Goal: Task Accomplishment & Management: Complete application form

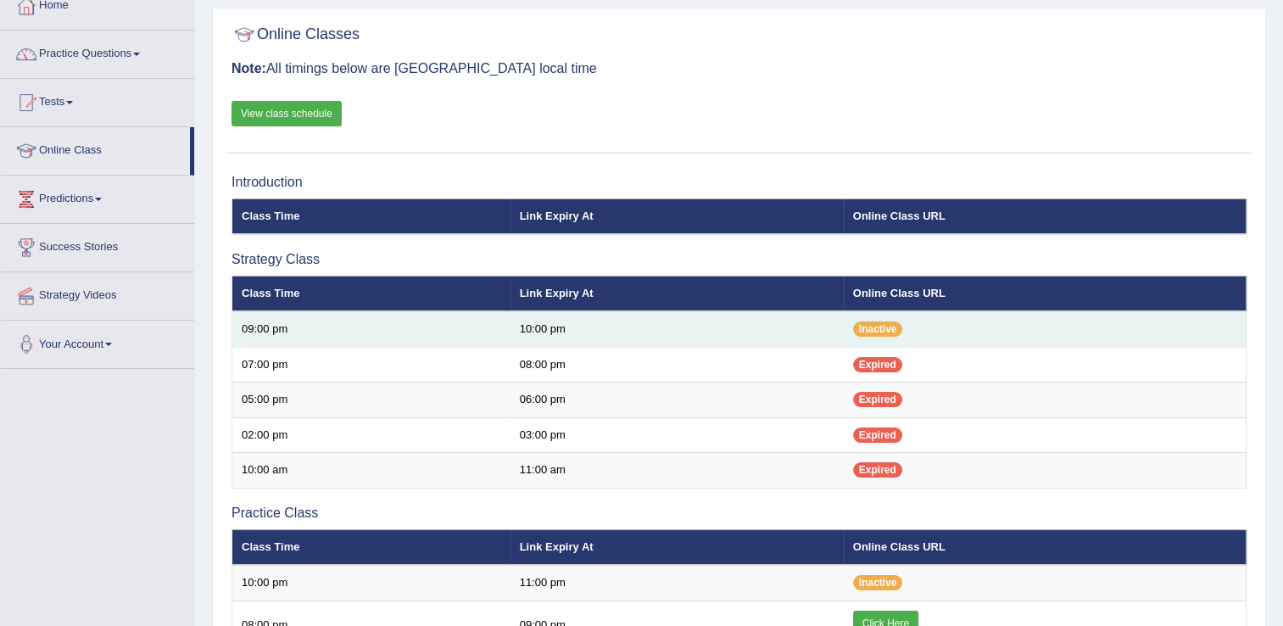
scroll to position [203, 0]
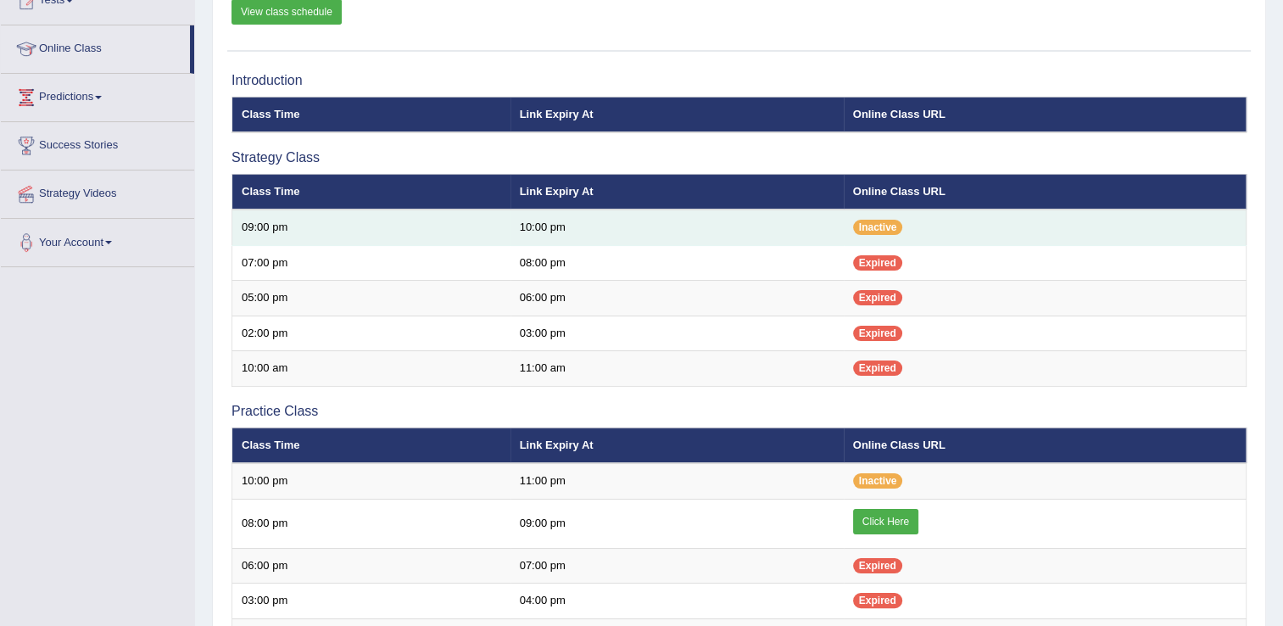
drag, startPoint x: 0, startPoint y: 0, endPoint x: 644, endPoint y: 426, distance: 772.0
click at [644, 426] on div "Introduction Class Time Link Expiry At Online Class URL Strategy Class Class Ti…" at bounding box center [738, 486] width 1023 height 844
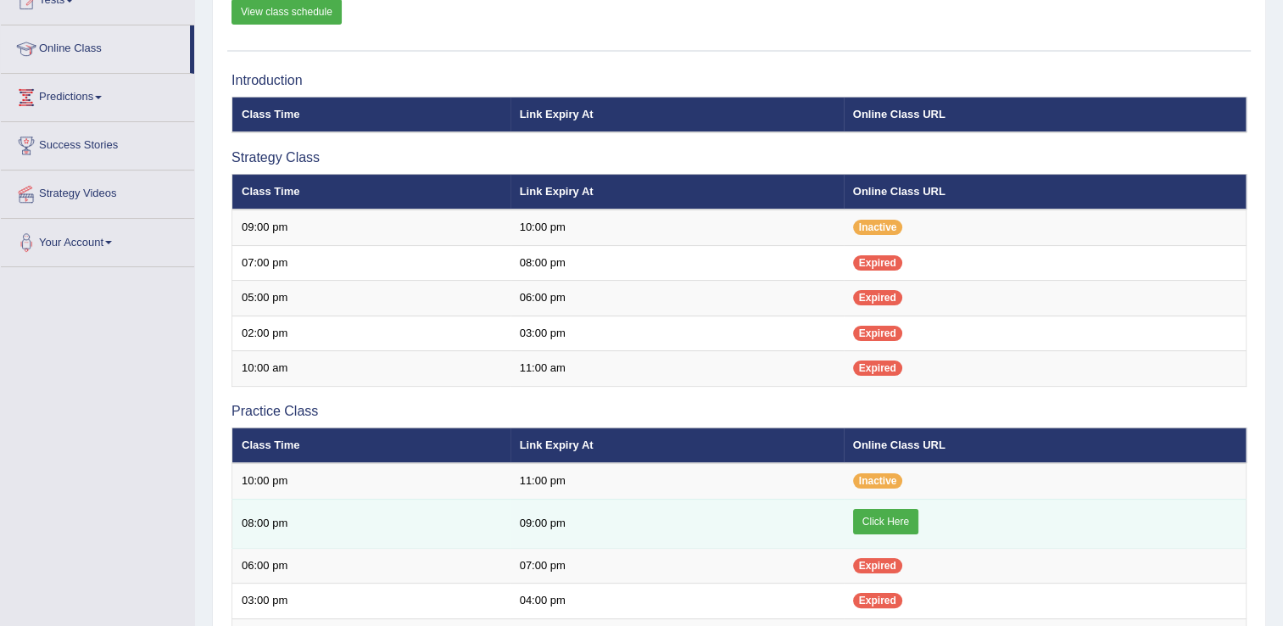
click at [878, 521] on link "Click Here" at bounding box center [885, 521] width 65 height 25
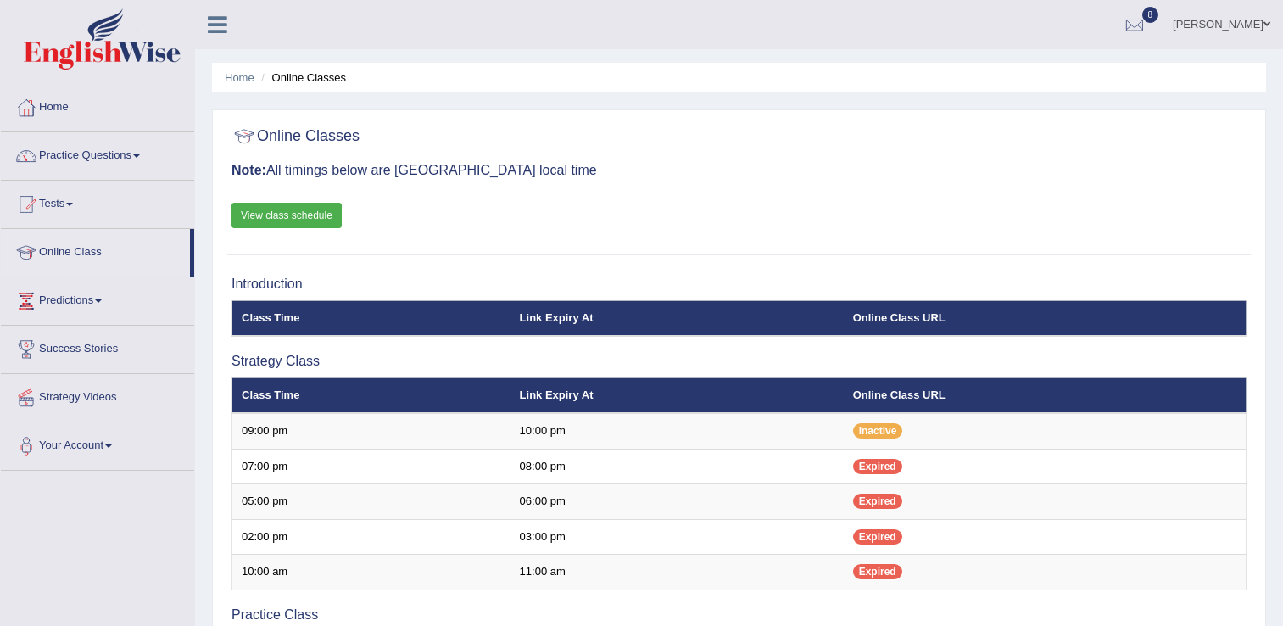
scroll to position [203, 0]
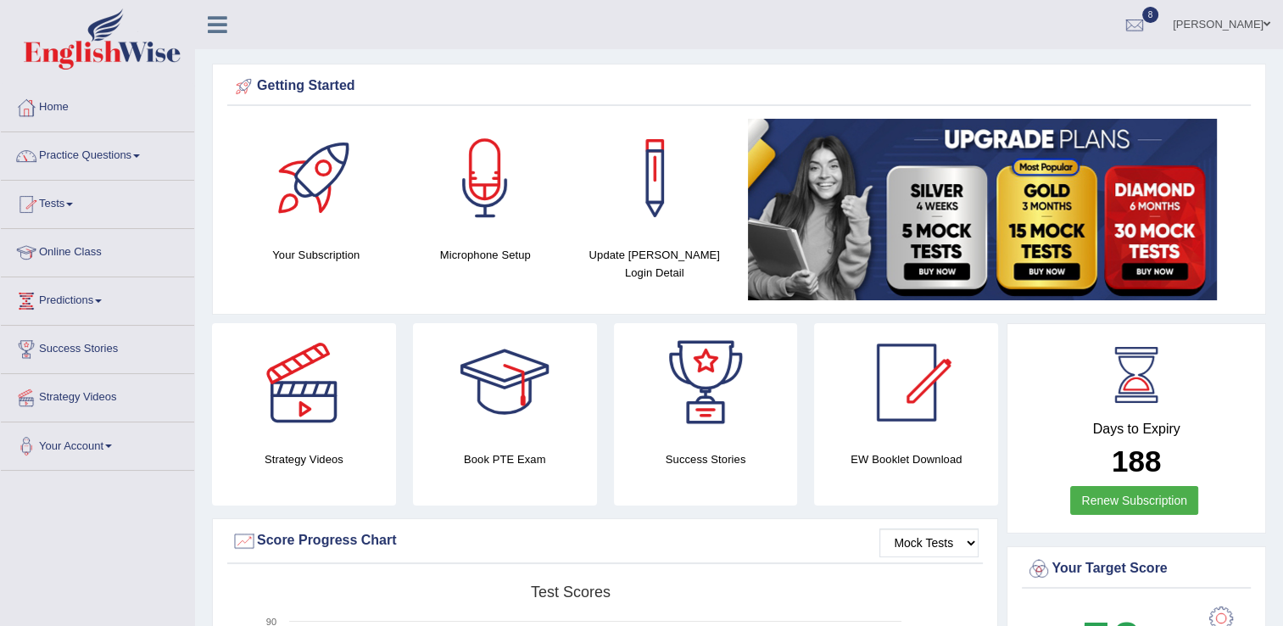
click at [89, 159] on link "Practice Questions" at bounding box center [97, 153] width 193 height 42
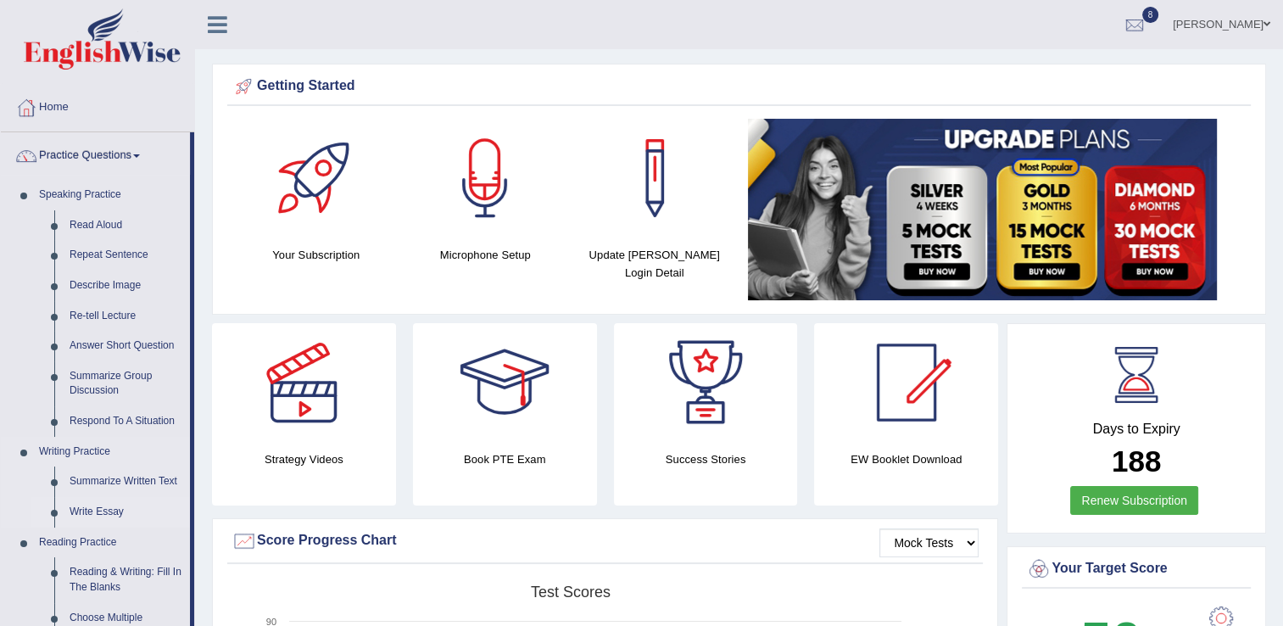
click at [103, 510] on link "Write Essay" at bounding box center [126, 512] width 128 height 31
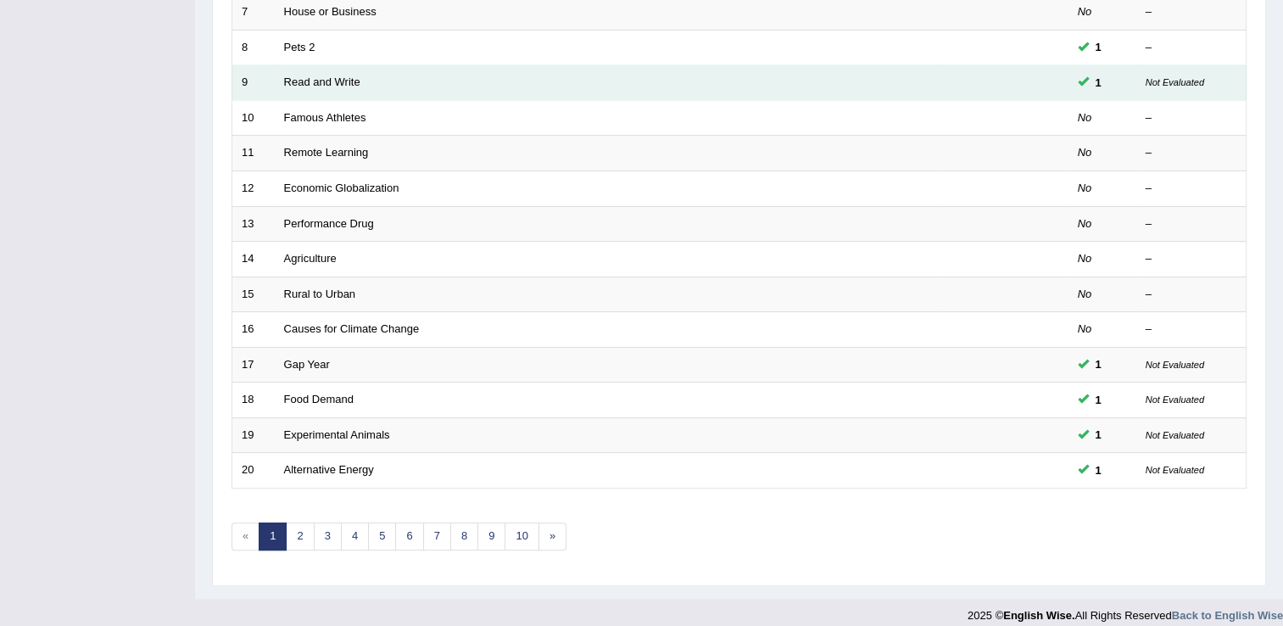
scroll to position [492, 0]
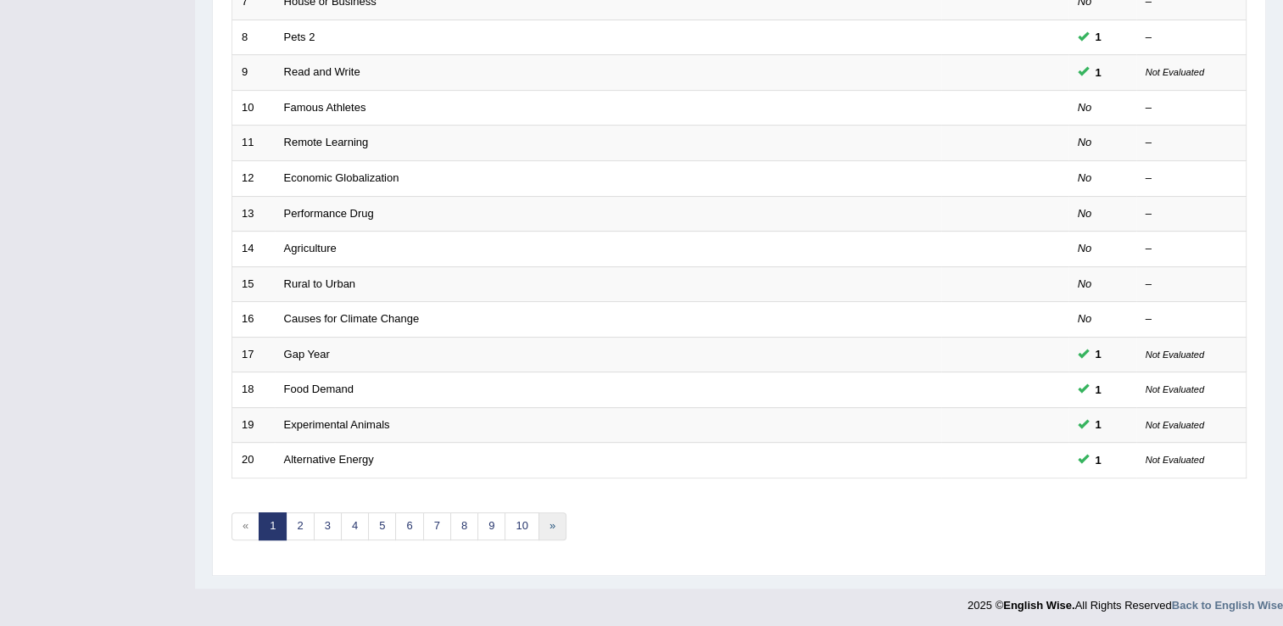
click at [542, 527] on link "»" at bounding box center [552, 526] width 28 height 28
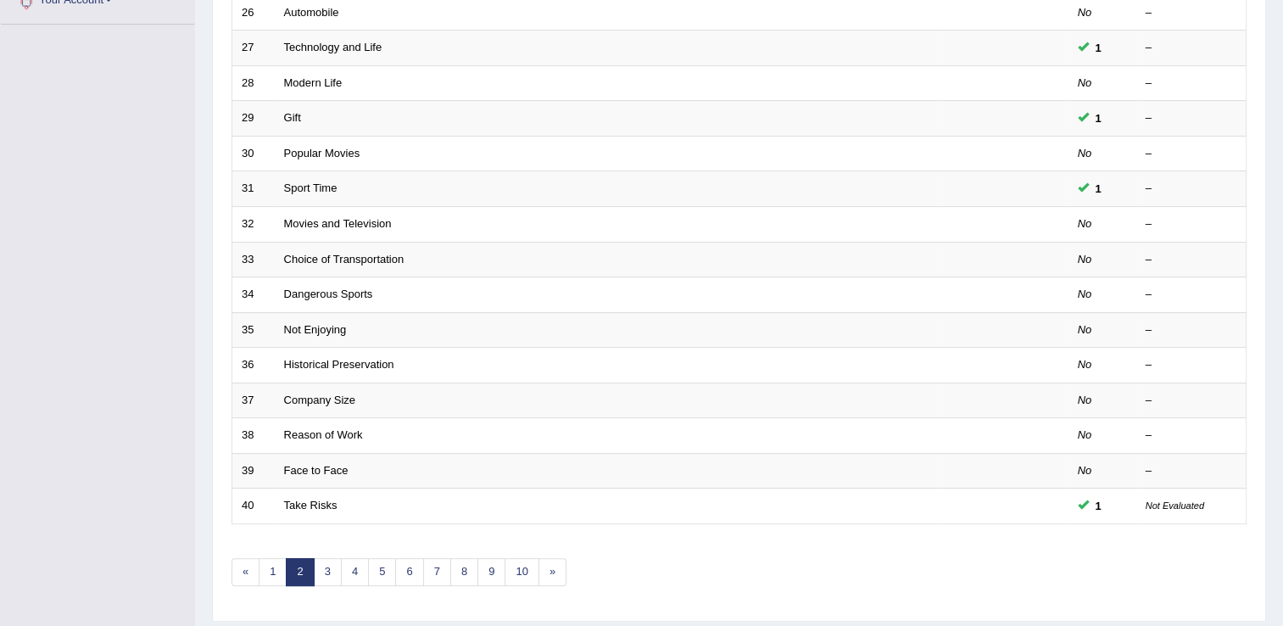
scroll to position [492, 0]
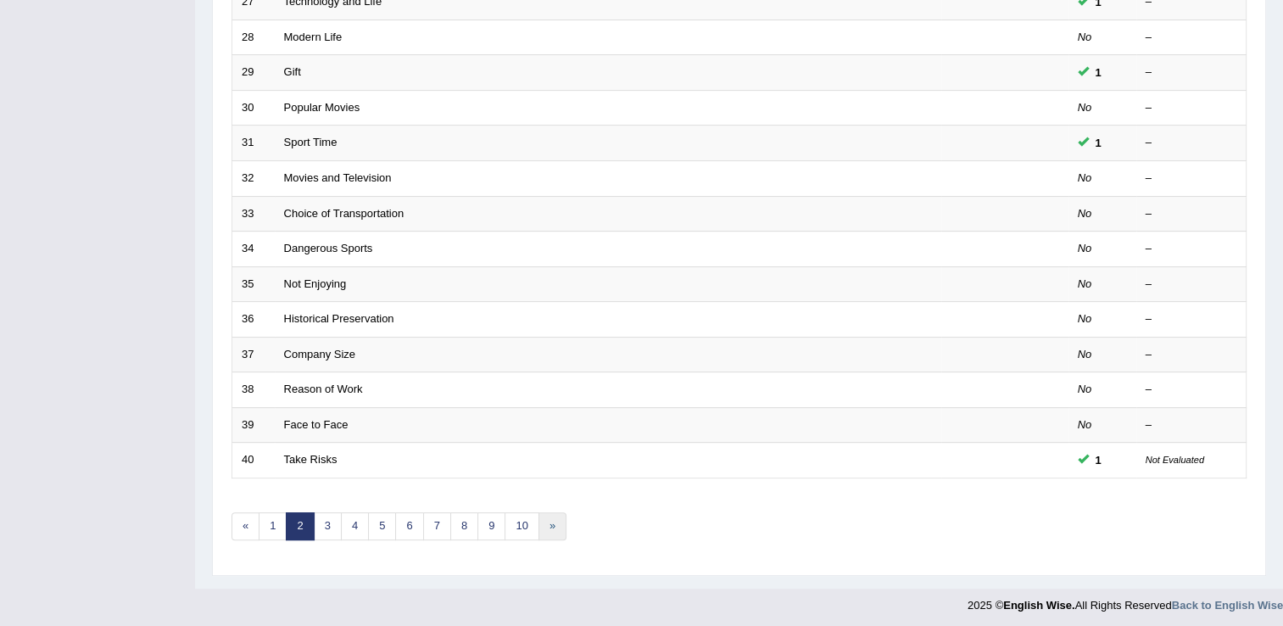
click at [538, 527] on link "»" at bounding box center [552, 526] width 28 height 28
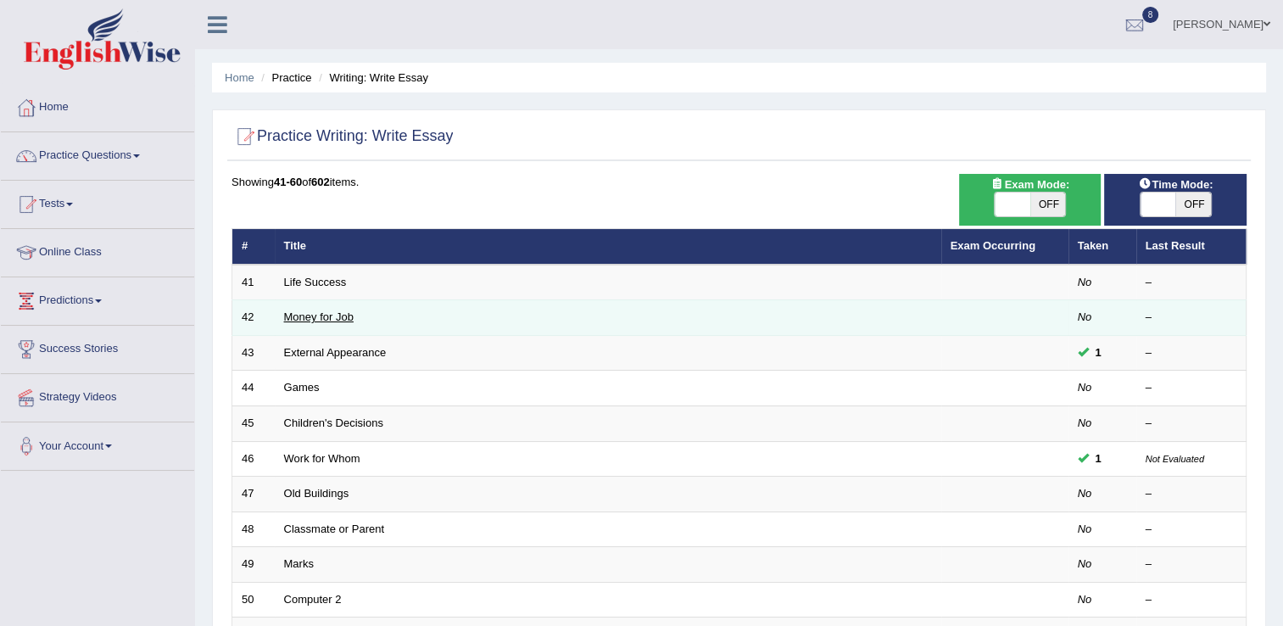
click at [353, 315] on link "Money for Job" at bounding box center [319, 316] width 70 height 13
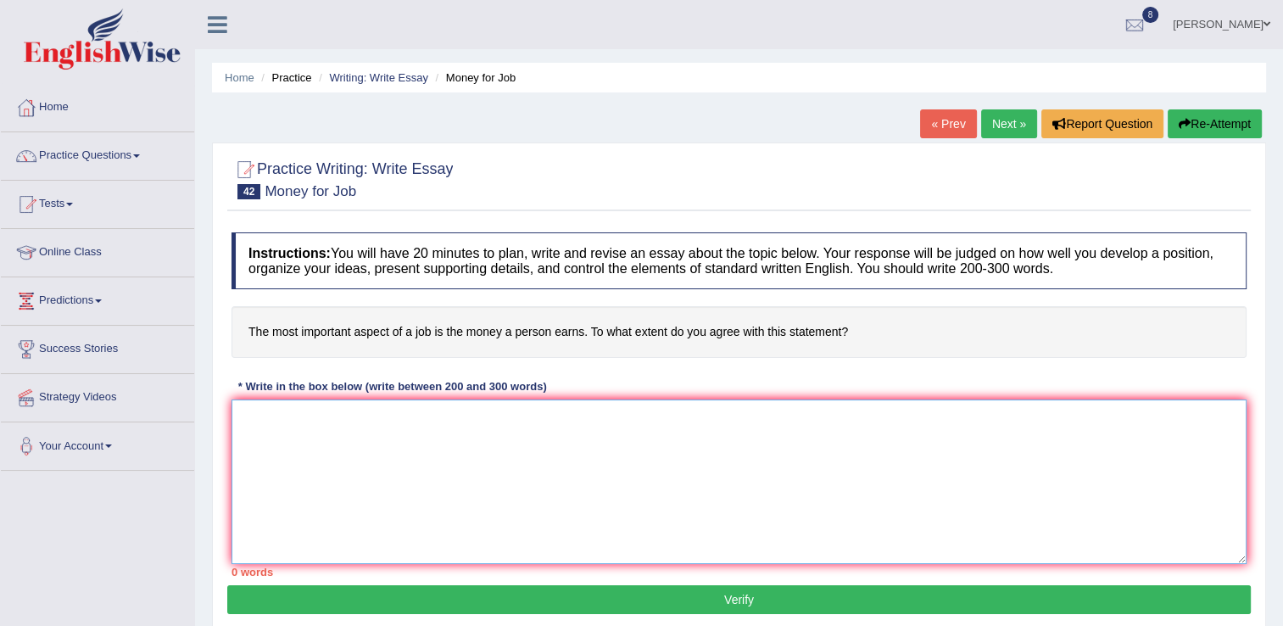
click at [268, 432] on textarea at bounding box center [738, 481] width 1015 height 164
click at [258, 426] on textarea at bounding box center [738, 481] width 1015 height 164
type textarea "c"
click at [247, 423] on textarea at bounding box center [738, 481] width 1015 height 164
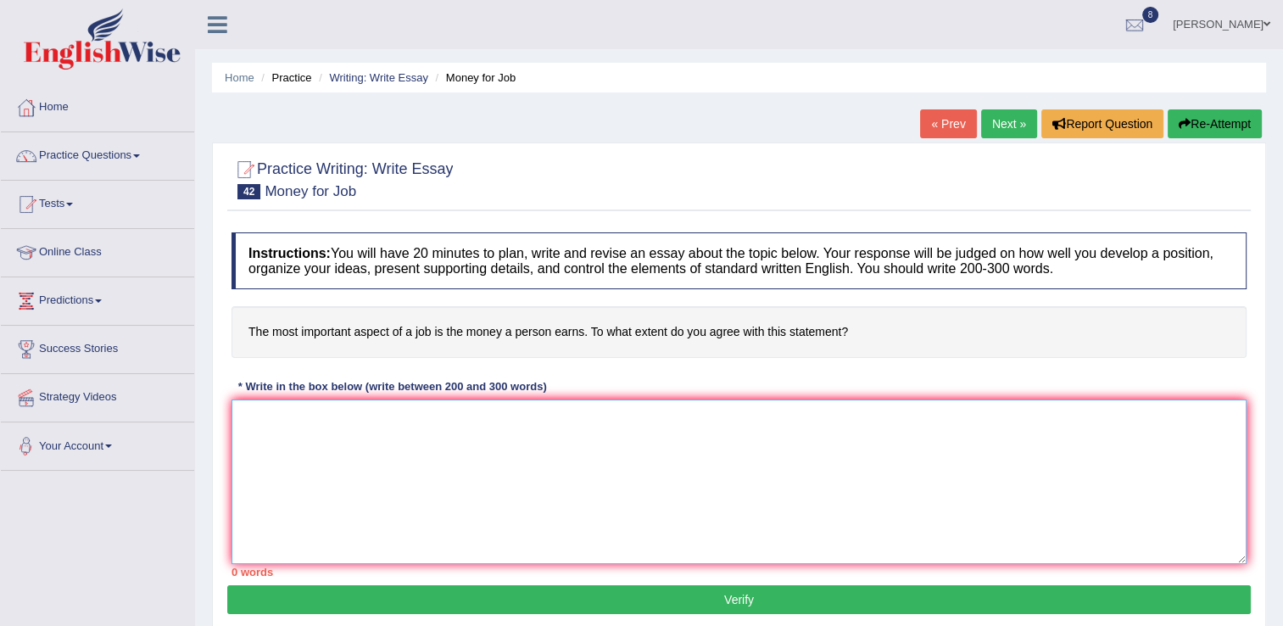
paste textarea "The increasing influence of (essay topic) on our lives has ignited numerous dis…"
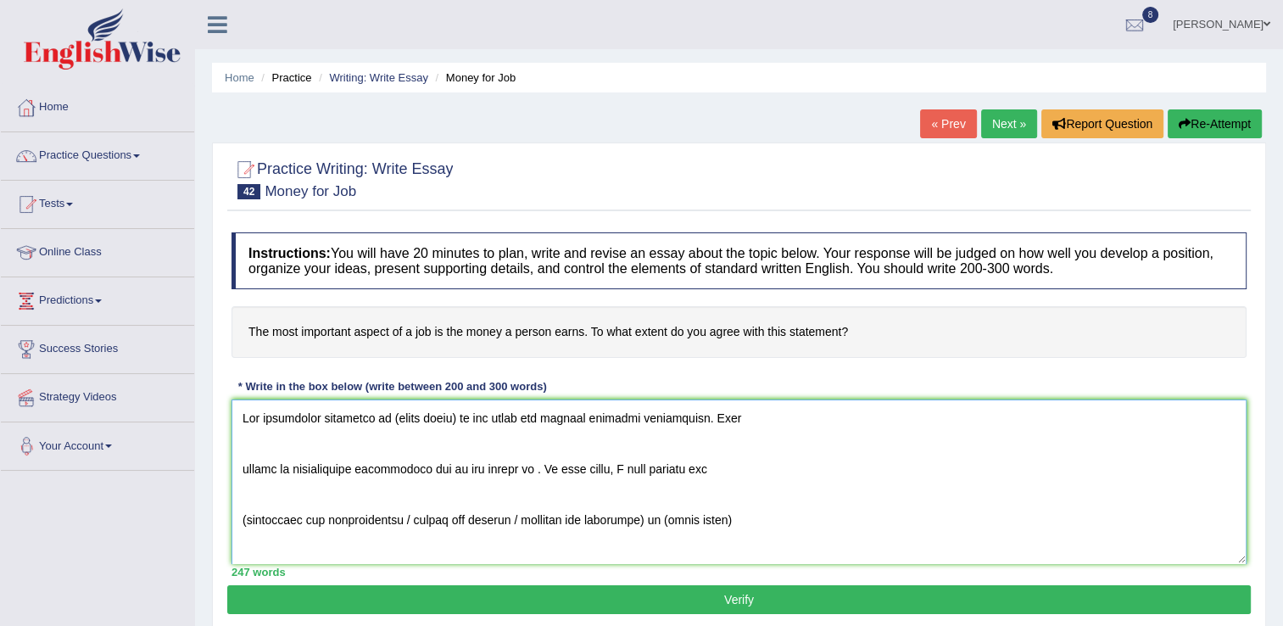
scroll to position [879, 0]
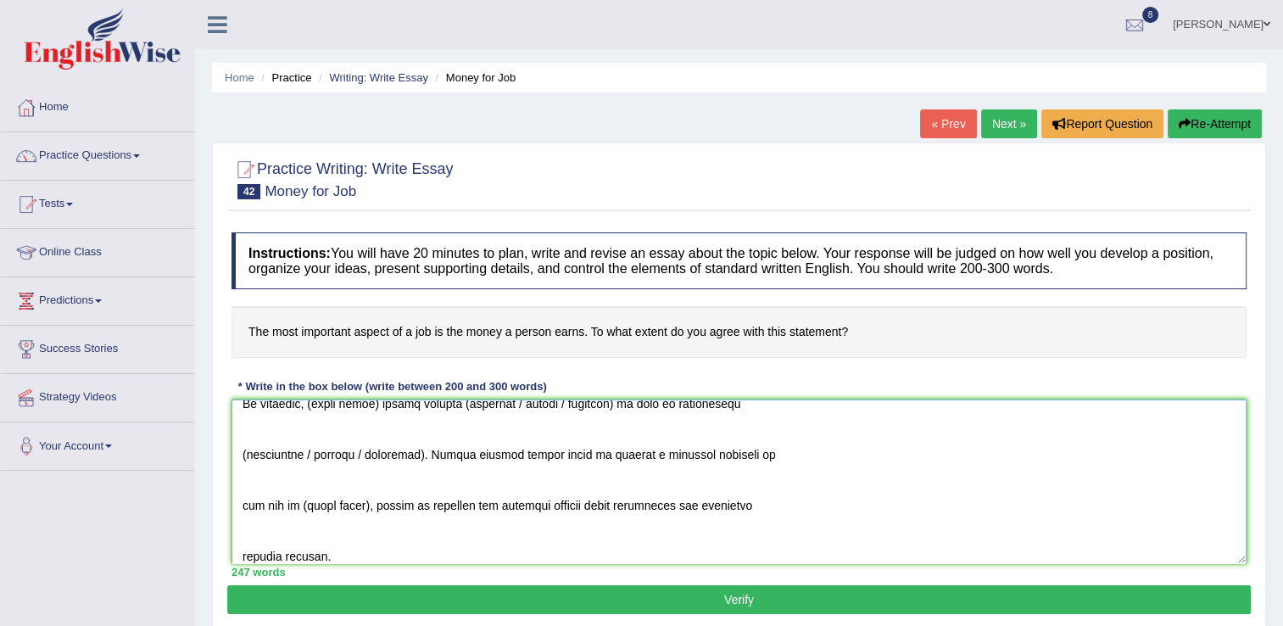
click at [790, 454] on textarea at bounding box center [738, 481] width 1015 height 164
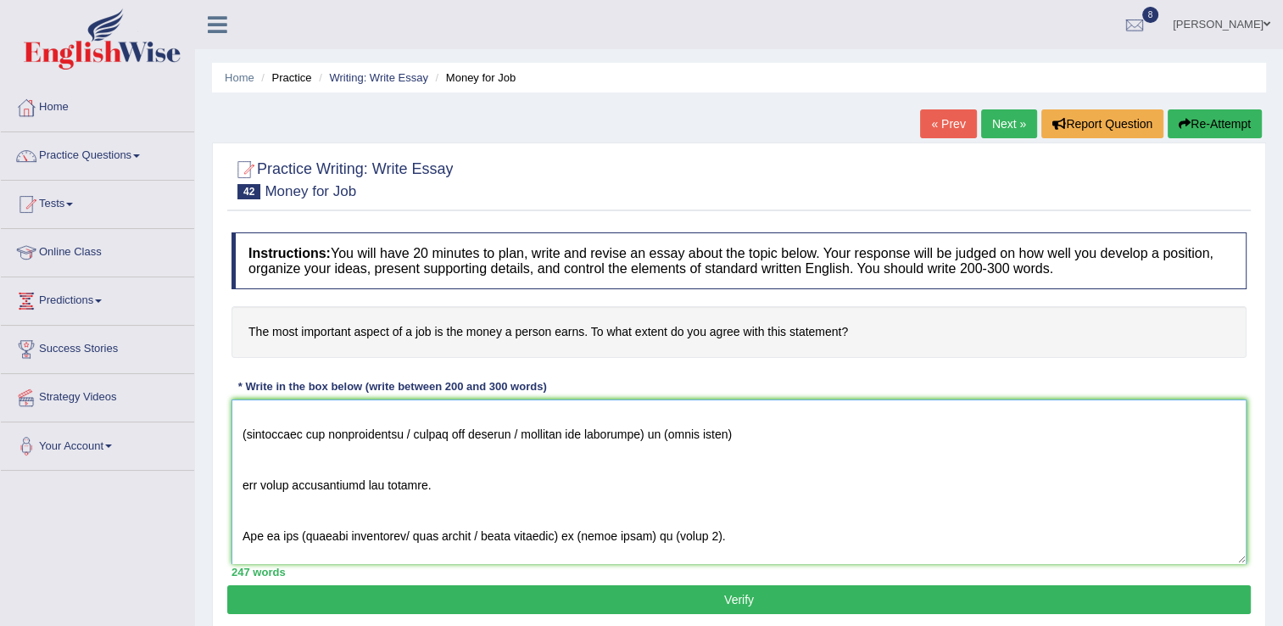
scroll to position [10, 0]
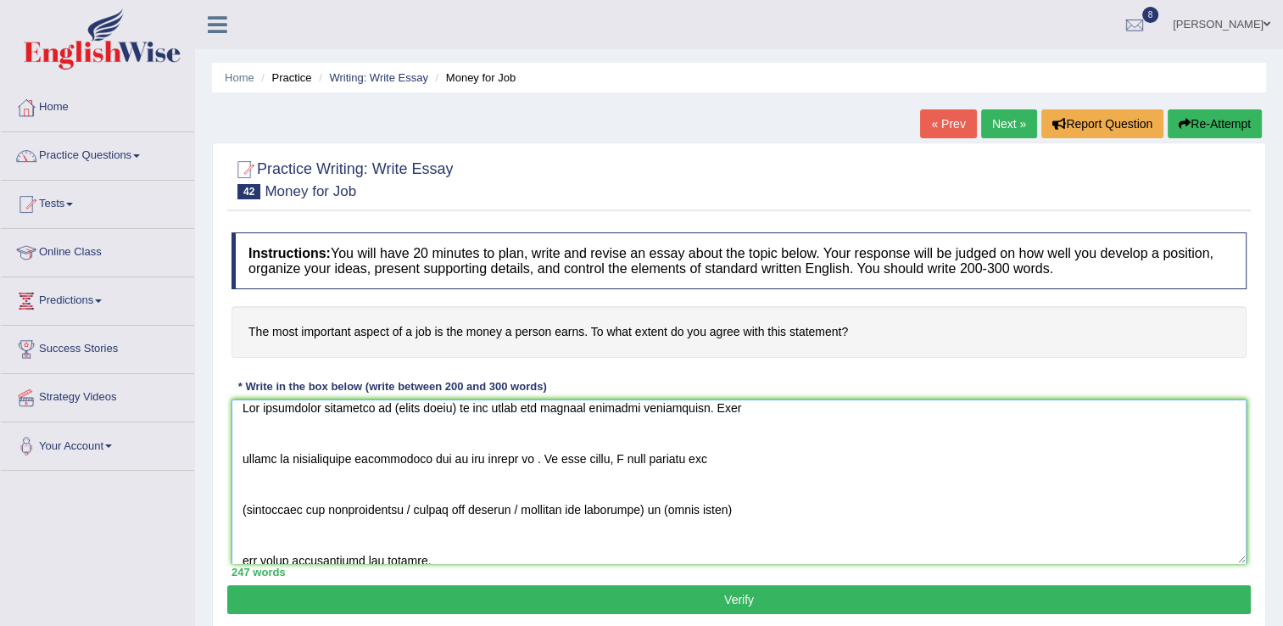
click at [459, 405] on textarea at bounding box center [738, 481] width 1015 height 164
click at [236, 463] on textarea at bounding box center [738, 481] width 1015 height 164
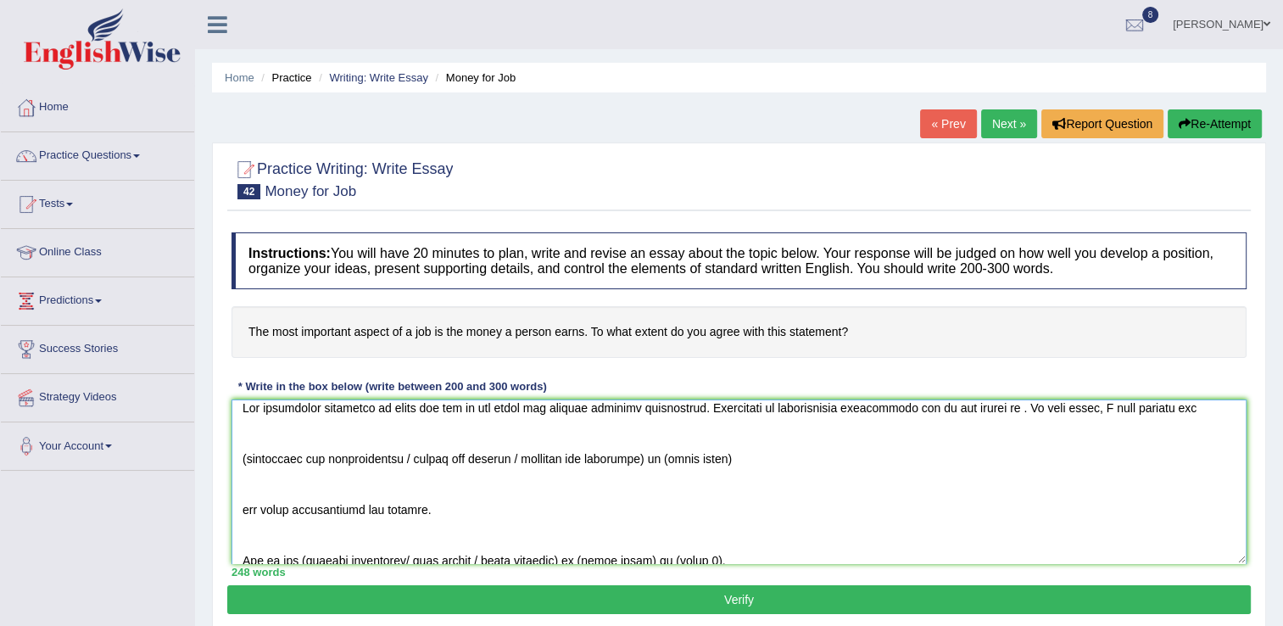
scroll to position [0, 0]
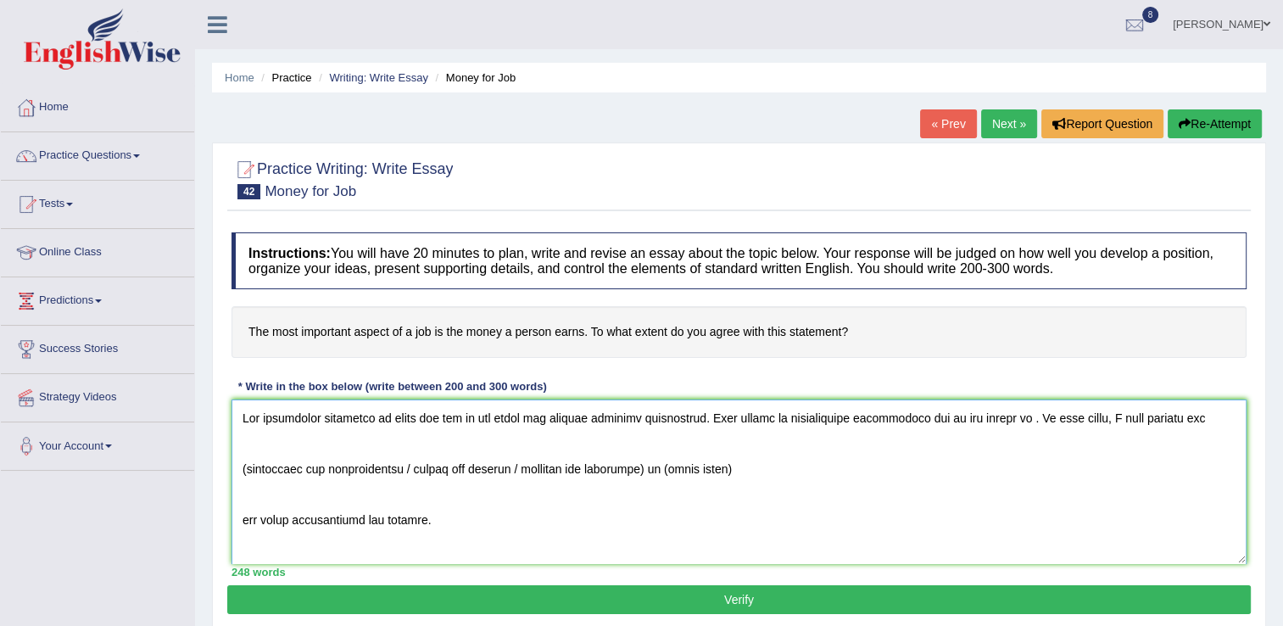
click at [1011, 416] on textarea at bounding box center [738, 481] width 1015 height 164
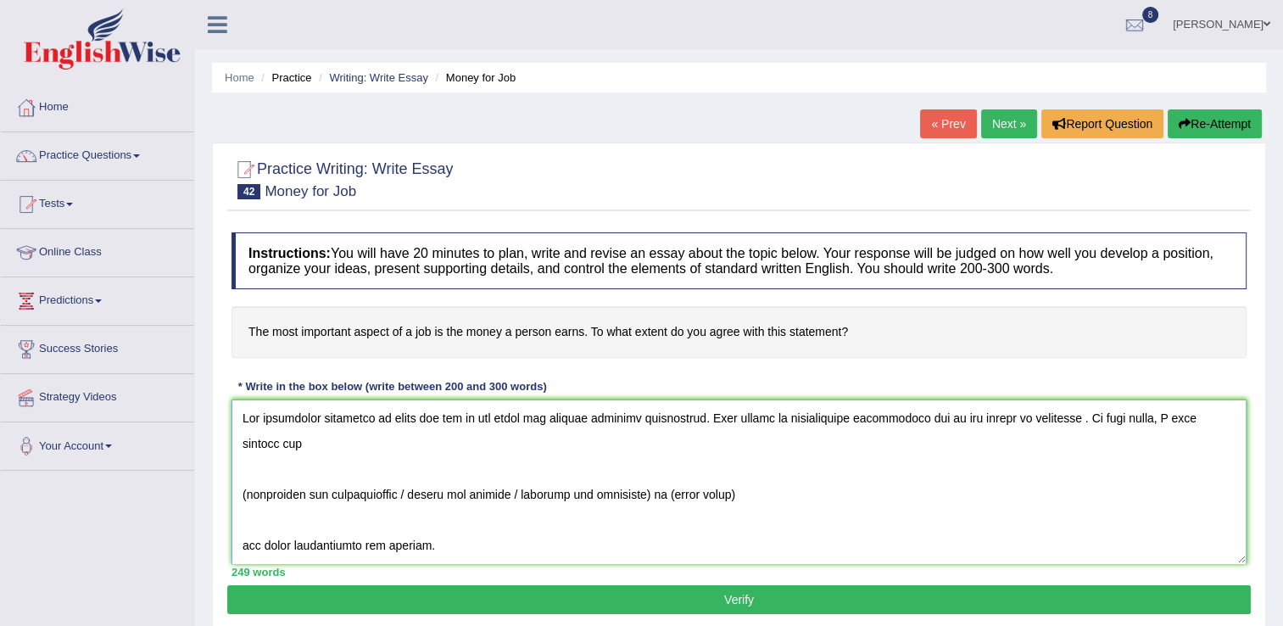
click at [1040, 416] on textarea at bounding box center [738, 481] width 1015 height 164
click at [1062, 419] on textarea at bounding box center [738, 481] width 1015 height 164
click at [1066, 415] on textarea at bounding box center [738, 481] width 1015 height 164
click at [326, 434] on textarea at bounding box center [738, 481] width 1015 height 164
click at [250, 493] on textarea at bounding box center [738, 481] width 1015 height 164
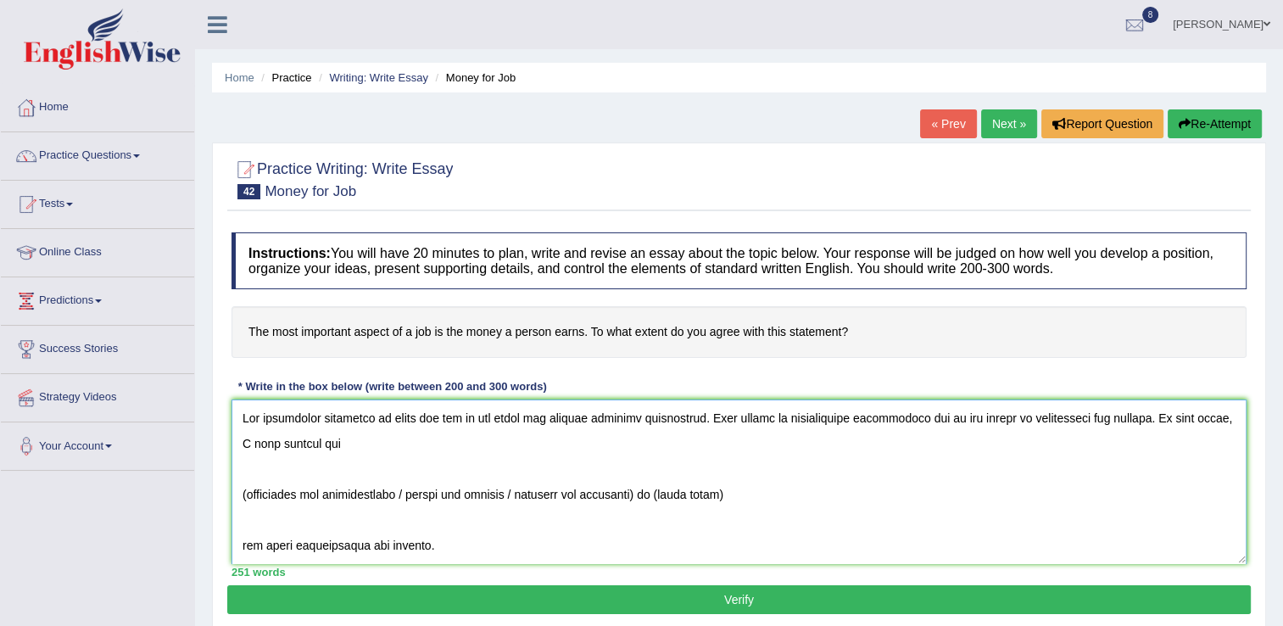
click at [247, 493] on textarea at bounding box center [738, 481] width 1015 height 164
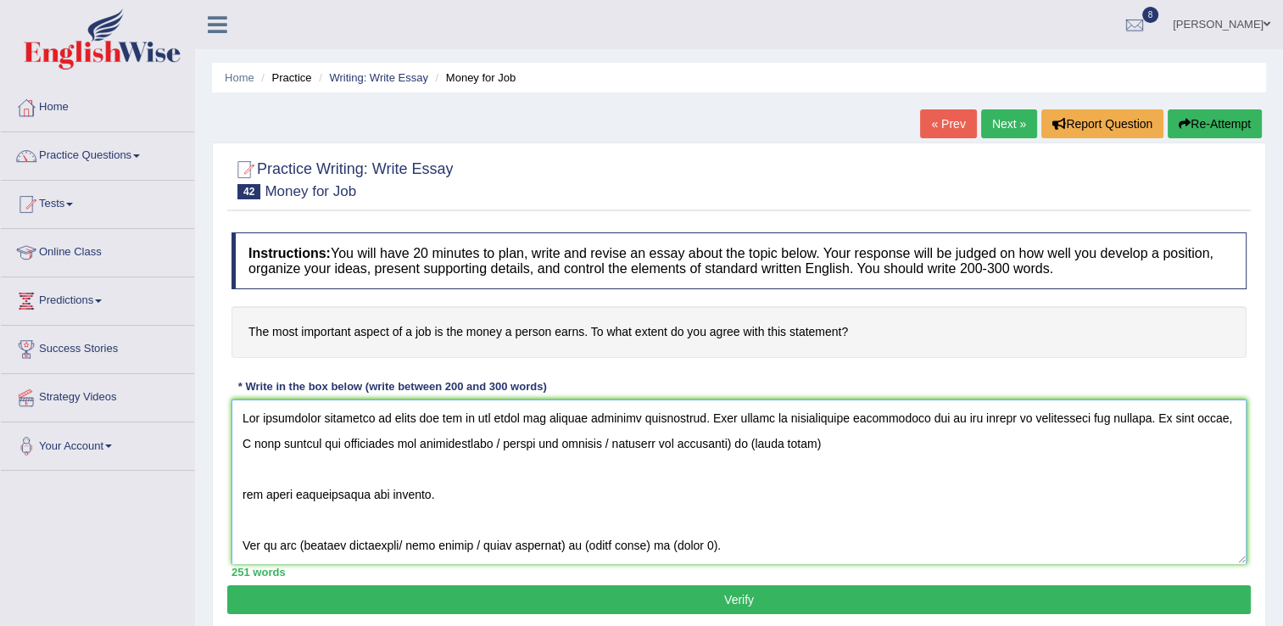
click at [506, 447] on textarea at bounding box center [738, 481] width 1015 height 164
click at [739, 443] on textarea at bounding box center [738, 481] width 1015 height 164
click at [581, 443] on textarea at bounding box center [738, 481] width 1015 height 164
click at [235, 497] on textarea at bounding box center [738, 481] width 1015 height 164
click at [414, 491] on textarea at bounding box center [738, 481] width 1015 height 164
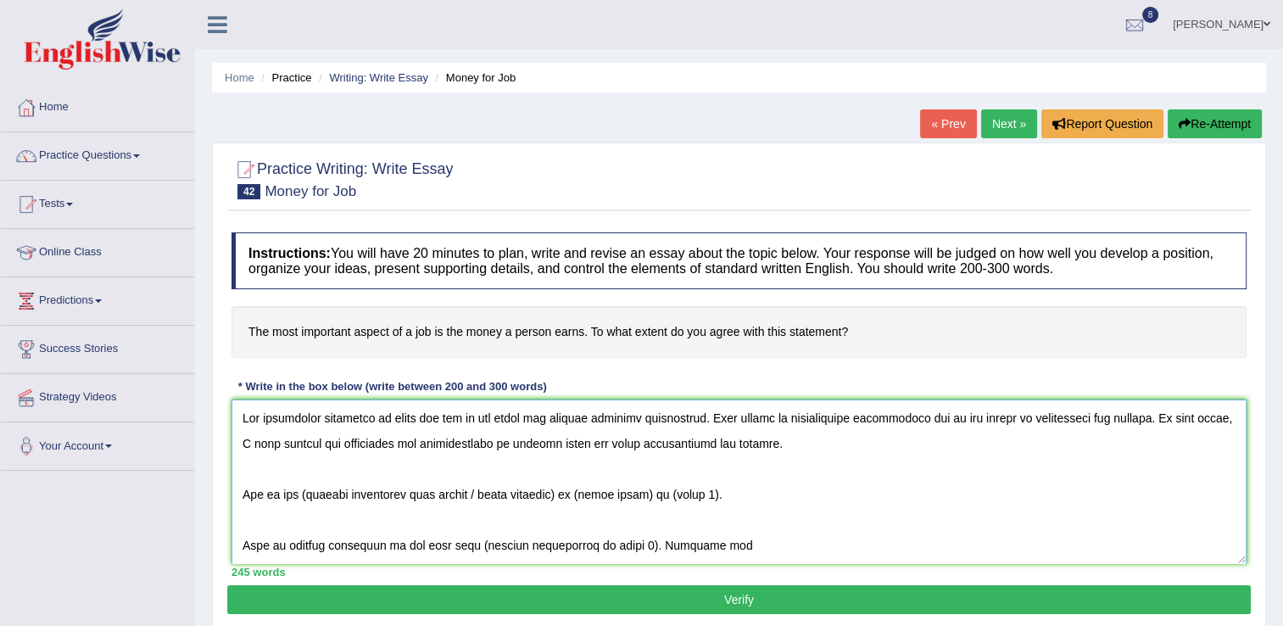
click at [302, 493] on textarea at bounding box center [738, 481] width 1015 height 164
click at [571, 494] on textarea at bounding box center [738, 481] width 1015 height 164
click at [485, 493] on textarea at bounding box center [738, 481] width 1015 height 164
click at [489, 494] on textarea at bounding box center [738, 481] width 1015 height 164
click at [494, 489] on textarea at bounding box center [738, 481] width 1015 height 164
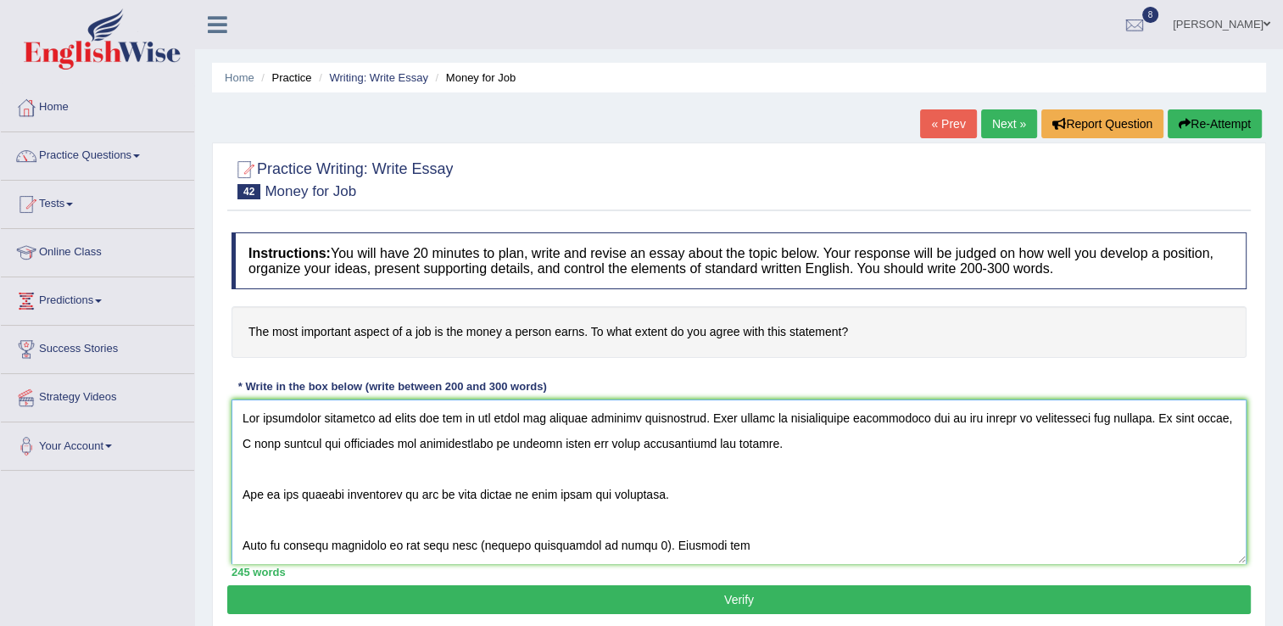
click at [656, 496] on textarea at bounding box center [738, 481] width 1015 height 164
click at [668, 494] on textarea at bounding box center [738, 481] width 1015 height 164
click at [237, 544] on textarea at bounding box center [738, 481] width 1015 height 164
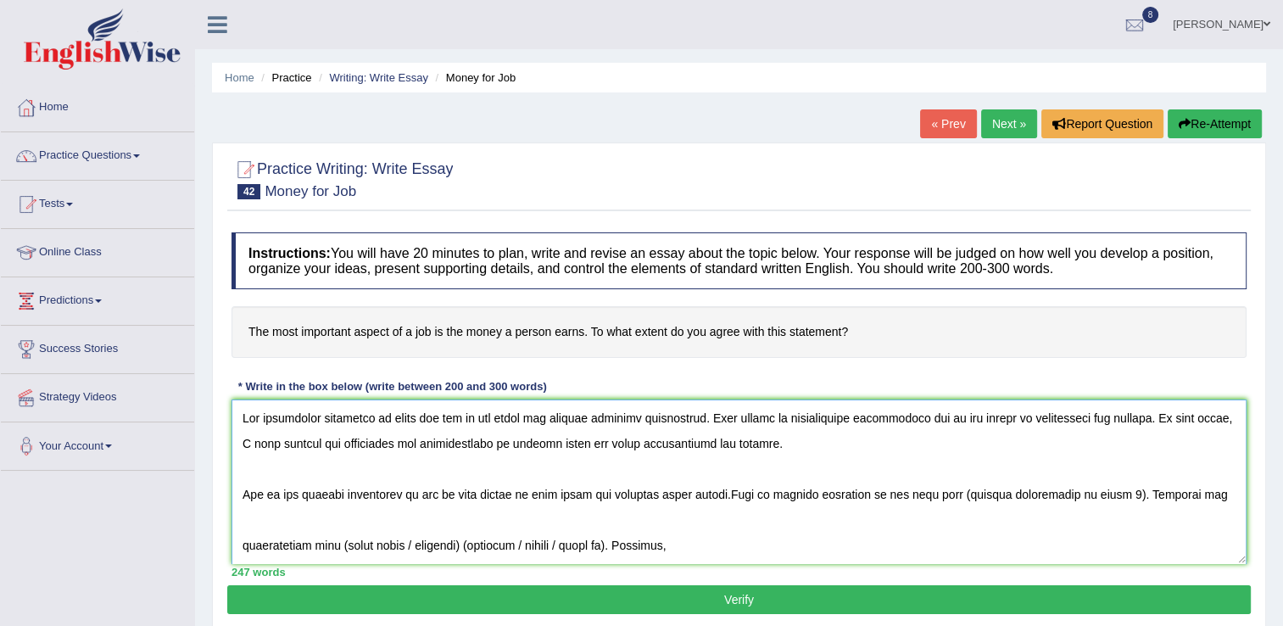
click at [1111, 495] on textarea at bounding box center [738, 481] width 1015 height 164
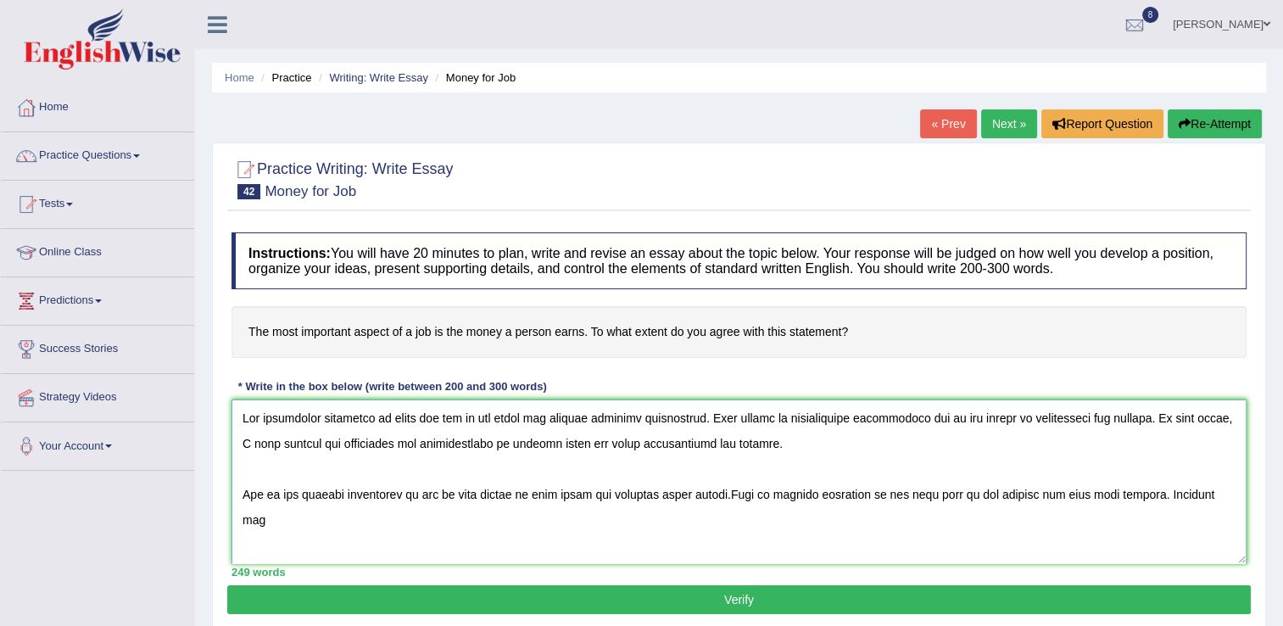
click at [240, 543] on textarea at bounding box center [738, 481] width 1015 height 164
click at [470, 516] on textarea at bounding box center [738, 481] width 1015 height 164
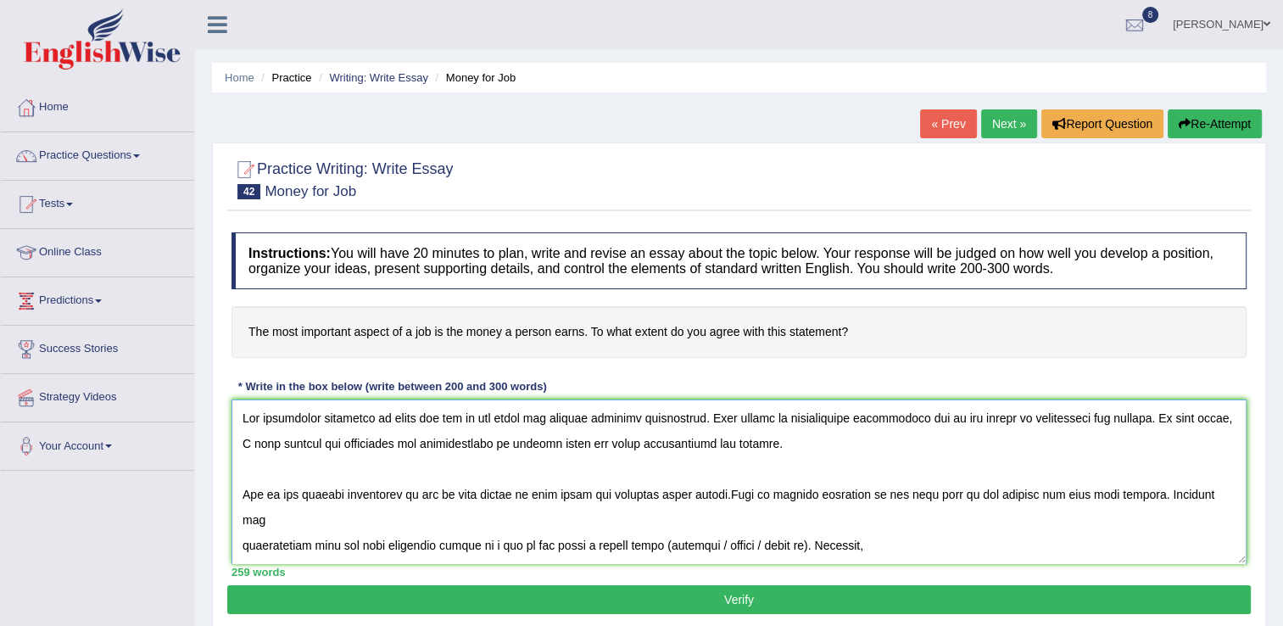
click at [787, 516] on textarea at bounding box center [738, 481] width 1015 height 164
click at [722, 517] on textarea at bounding box center [738, 481] width 1015 height 164
click at [725, 520] on textarea at bounding box center [738, 481] width 1015 height 164
click at [758, 517] on textarea at bounding box center [738, 481] width 1015 height 164
click at [805, 517] on textarea at bounding box center [738, 481] width 1015 height 164
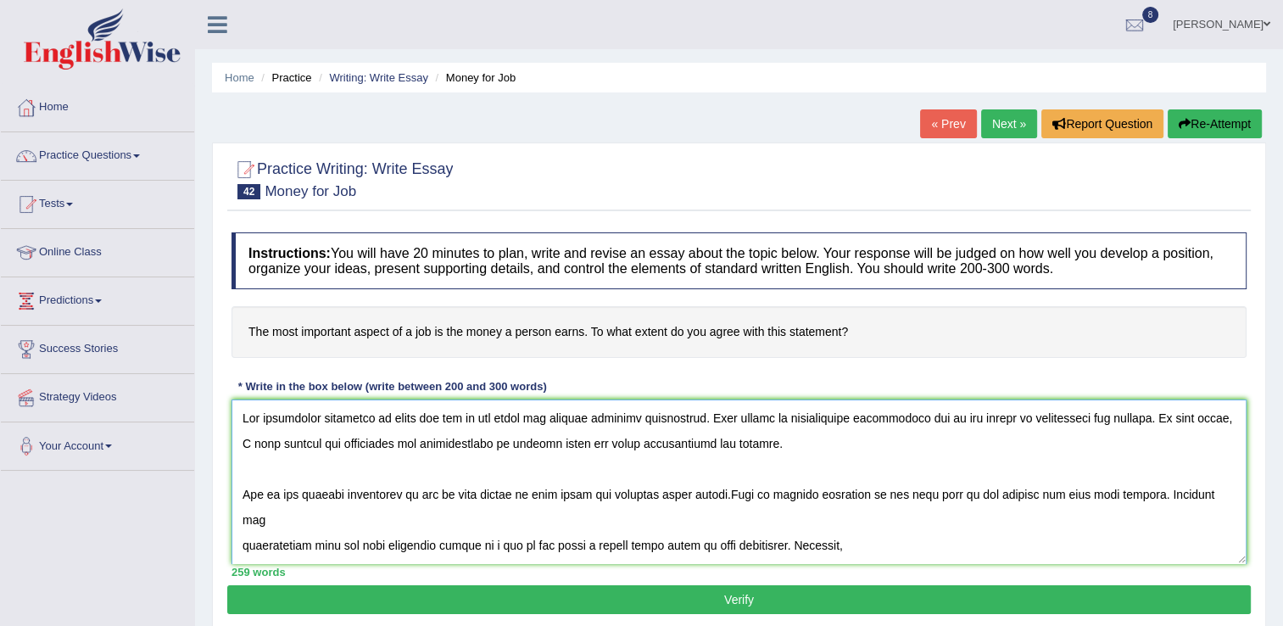
click at [239, 544] on textarea at bounding box center [738, 481] width 1015 height 164
click at [942, 517] on textarea at bounding box center [738, 481] width 1015 height 164
click at [1073, 517] on textarea at bounding box center [738, 481] width 1015 height 164
click at [1059, 517] on textarea at bounding box center [738, 481] width 1015 height 164
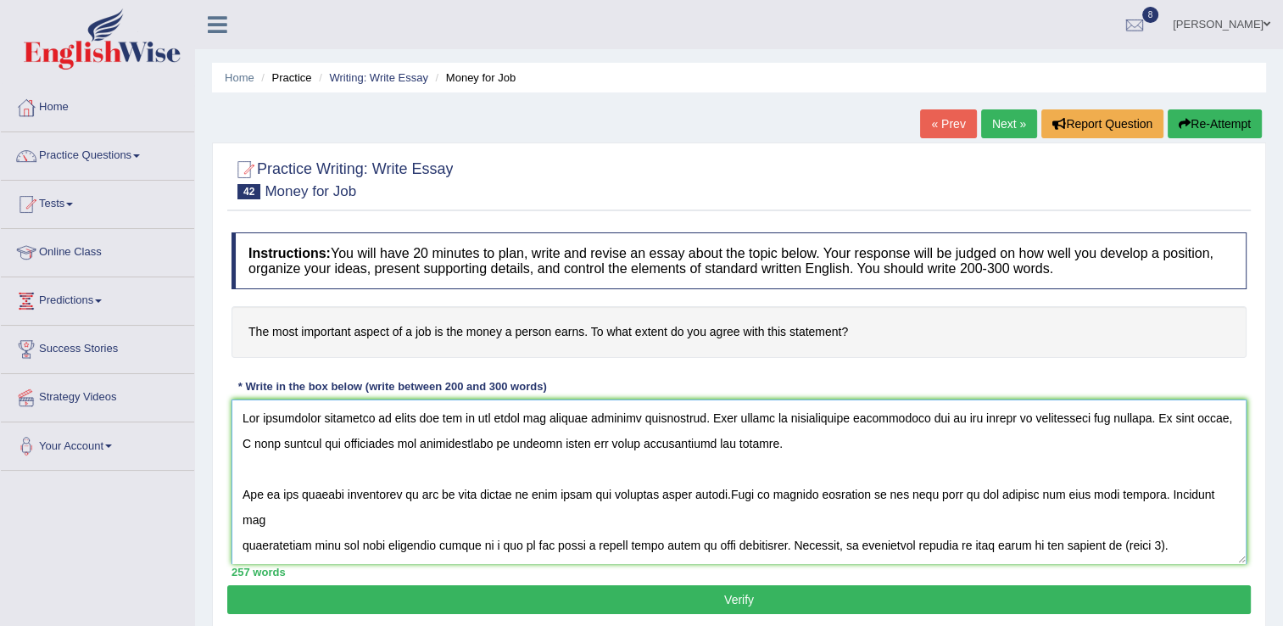
click at [1173, 517] on textarea at bounding box center [738, 481] width 1015 height 164
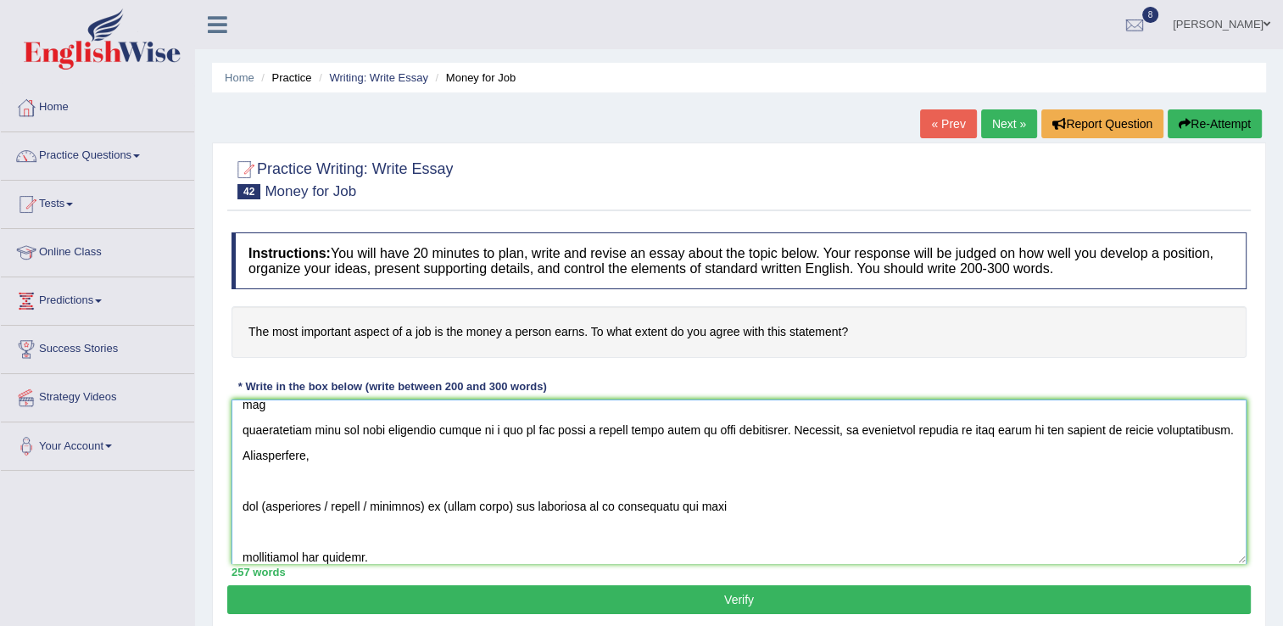
scroll to position [142, 0]
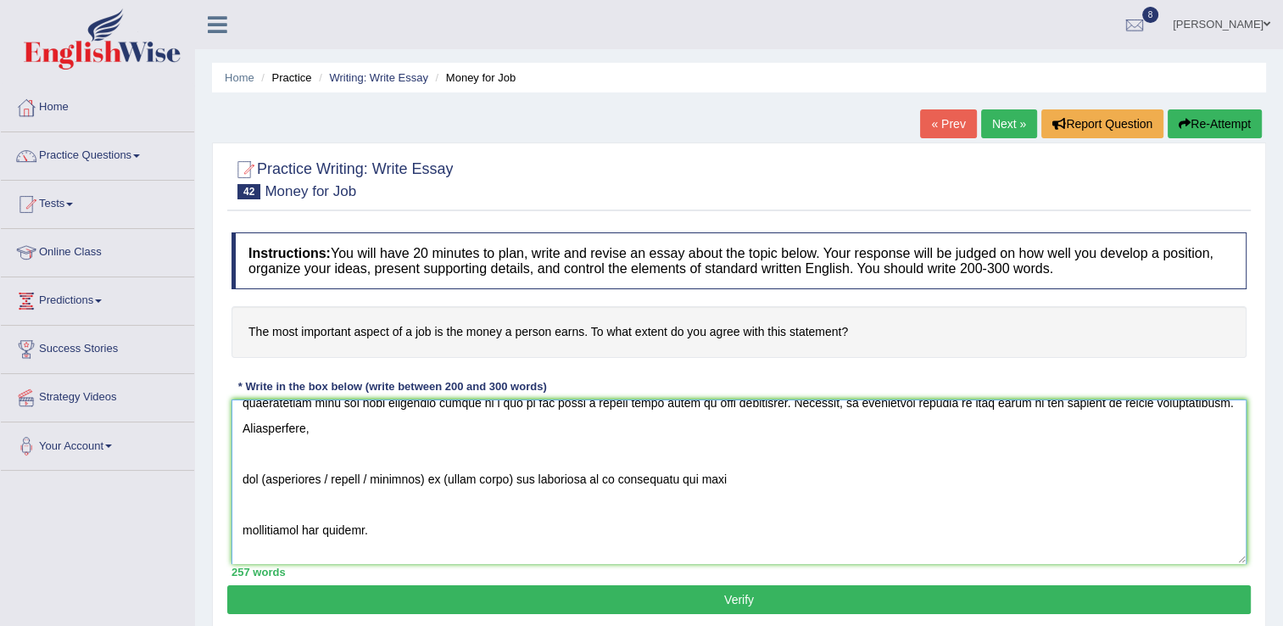
click at [236, 454] on textarea at bounding box center [738, 481] width 1015 height 164
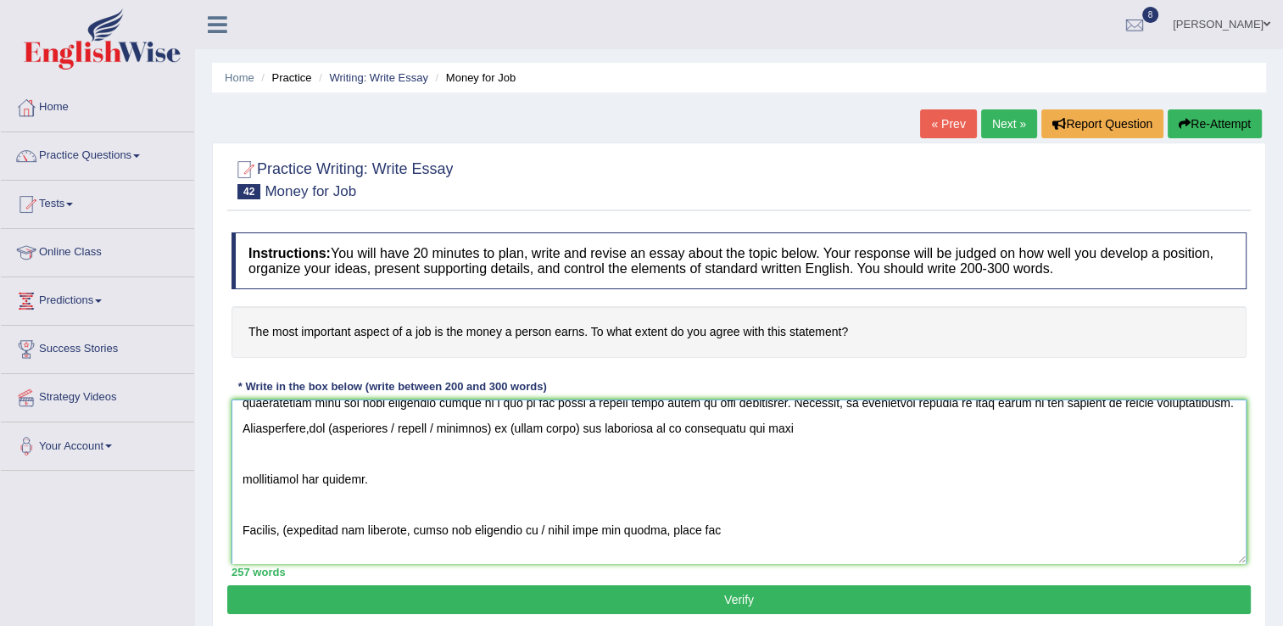
scroll to position [116, 0]
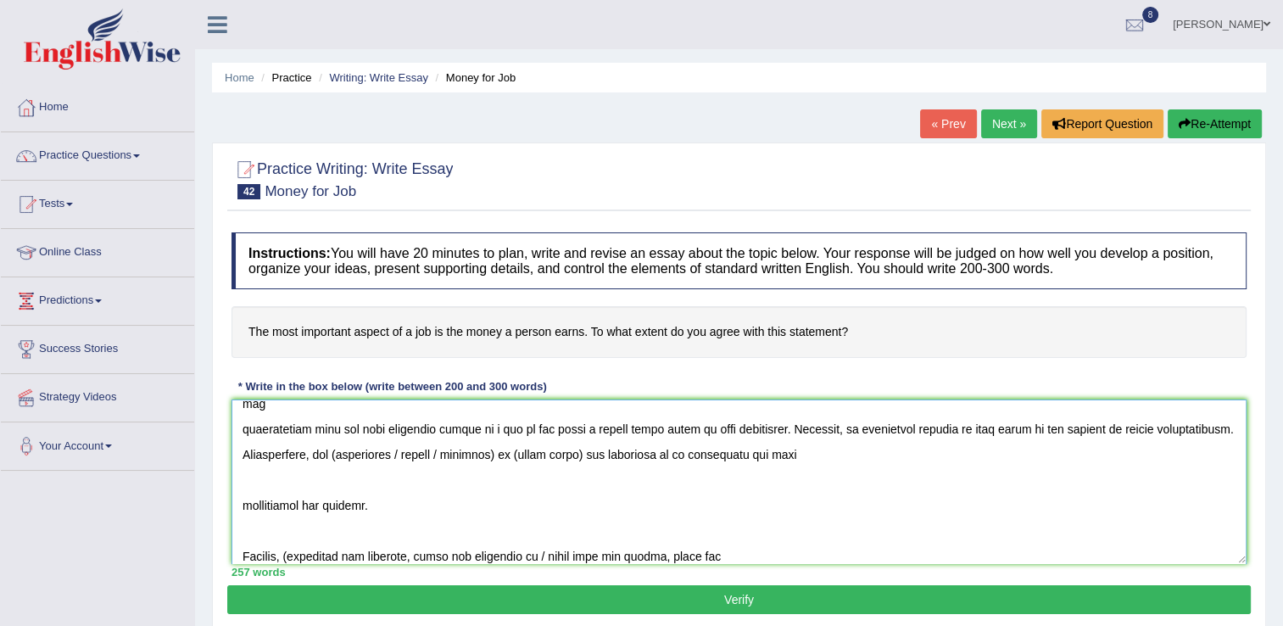
click at [419, 425] on textarea at bounding box center [738, 481] width 1015 height 164
click at [587, 429] on textarea at bounding box center [738, 481] width 1015 height 164
click at [560, 429] on textarea at bounding box center [738, 481] width 1015 height 164
click at [242, 479] on textarea at bounding box center [738, 481] width 1015 height 164
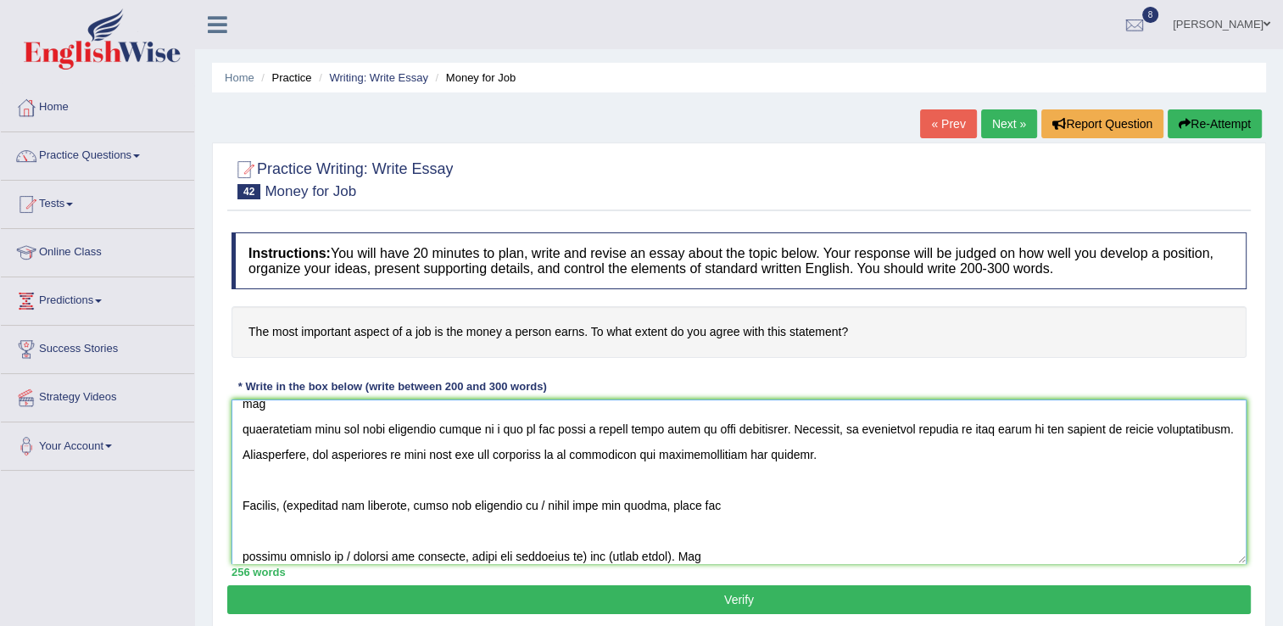
scroll to position [91, 0]
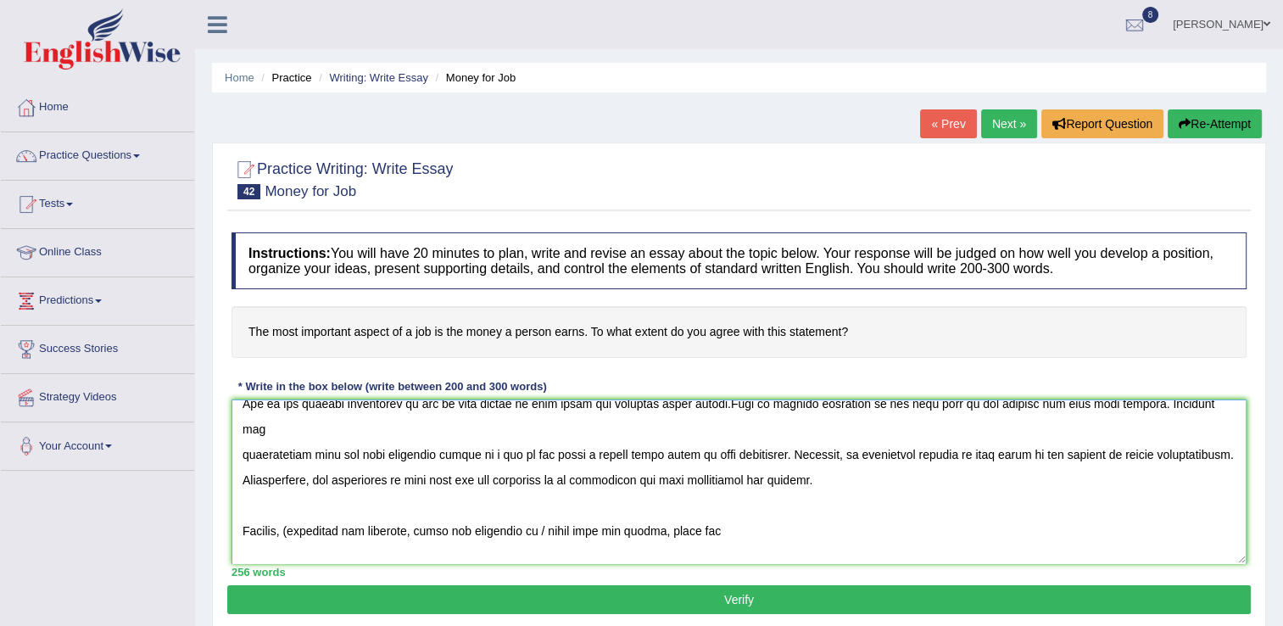
click at [293, 504] on textarea at bounding box center [738, 481] width 1015 height 164
click at [297, 505] on textarea at bounding box center [738, 481] width 1015 height 164
click at [664, 506] on textarea at bounding box center [738, 481] width 1015 height 164
click at [239, 551] on textarea at bounding box center [738, 481] width 1015 height 164
click at [546, 504] on textarea at bounding box center [738, 481] width 1015 height 164
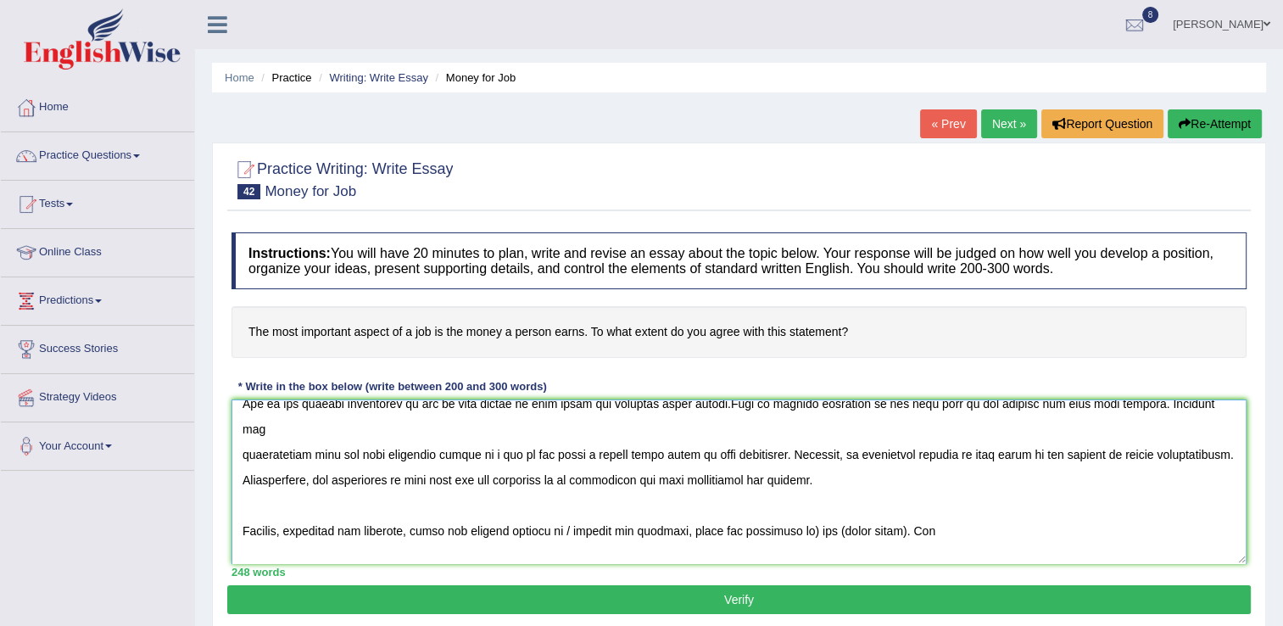
click at [800, 506] on textarea at bounding box center [738, 481] width 1015 height 164
click at [644, 504] on textarea at bounding box center [738, 481] width 1015 height 164
click at [237, 558] on textarea at bounding box center [738, 481] width 1015 height 164
click at [811, 504] on textarea at bounding box center [738, 481] width 1015 height 164
click at [759, 501] on textarea at bounding box center [738, 481] width 1015 height 164
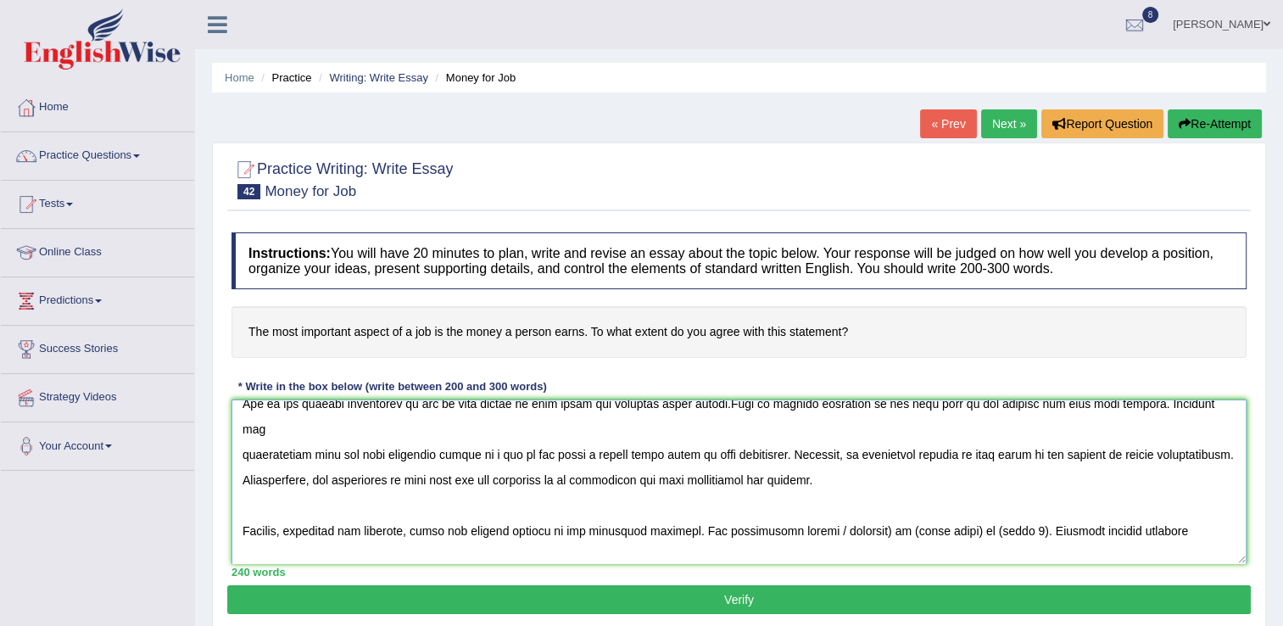
click at [841, 504] on textarea at bounding box center [738, 481] width 1015 height 164
click at [874, 504] on textarea at bounding box center [738, 481] width 1015 height 164
click at [883, 500] on textarea at bounding box center [738, 481] width 1015 height 164
click at [939, 505] on textarea at bounding box center [738, 481] width 1015 height 164
click at [235, 554] on textarea at bounding box center [738, 481] width 1015 height 164
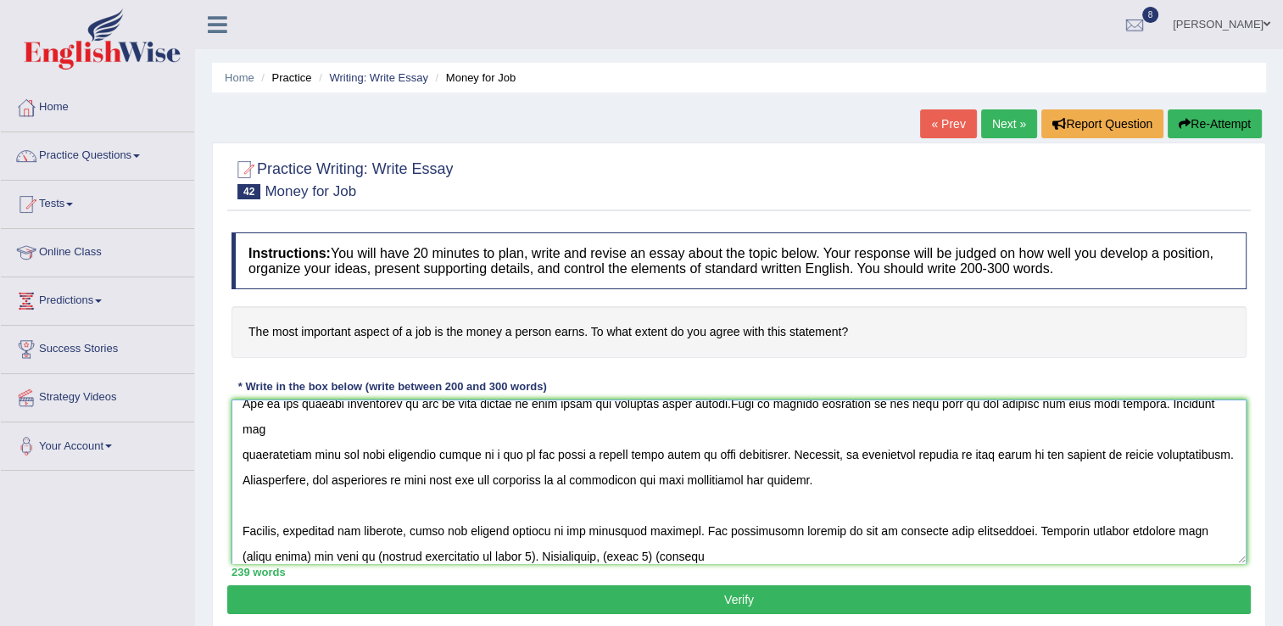
click at [1224, 499] on textarea at bounding box center [738, 481] width 1015 height 164
click at [414, 529] on textarea at bounding box center [738, 481] width 1015 height 164
click at [418, 529] on textarea at bounding box center [738, 481] width 1015 height 164
click at [416, 528] on textarea at bounding box center [738, 481] width 1015 height 164
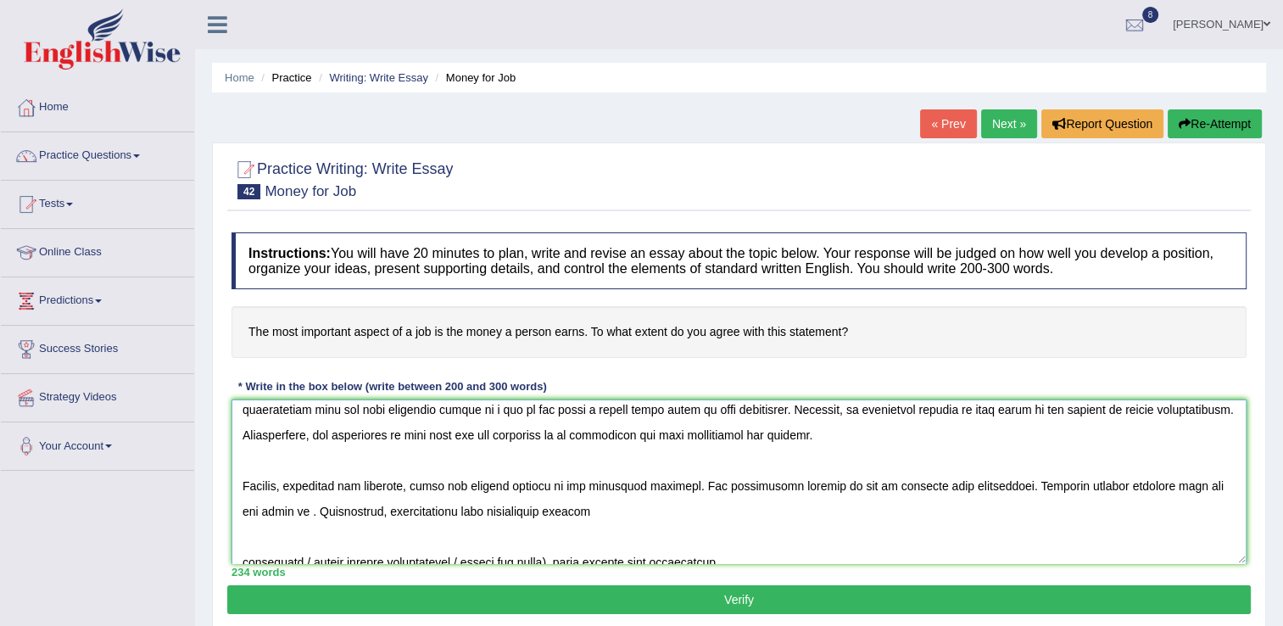
scroll to position [233, 0]
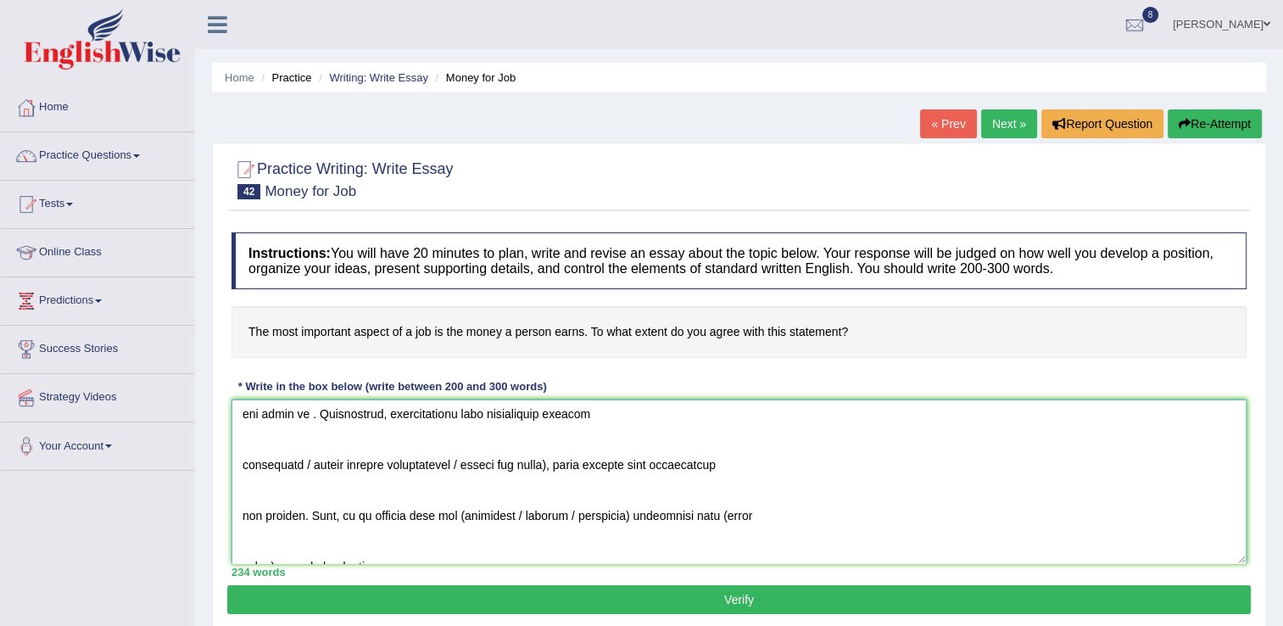
click at [309, 439] on textarea at bounding box center [738, 481] width 1015 height 164
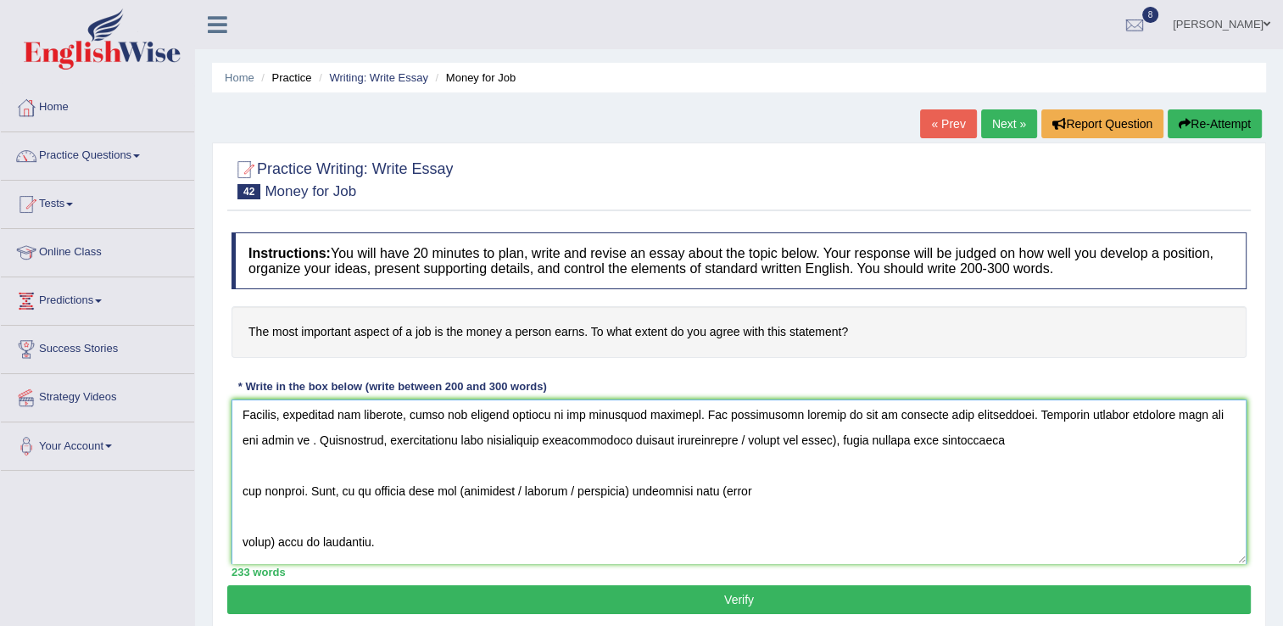
scroll to position [182, 0]
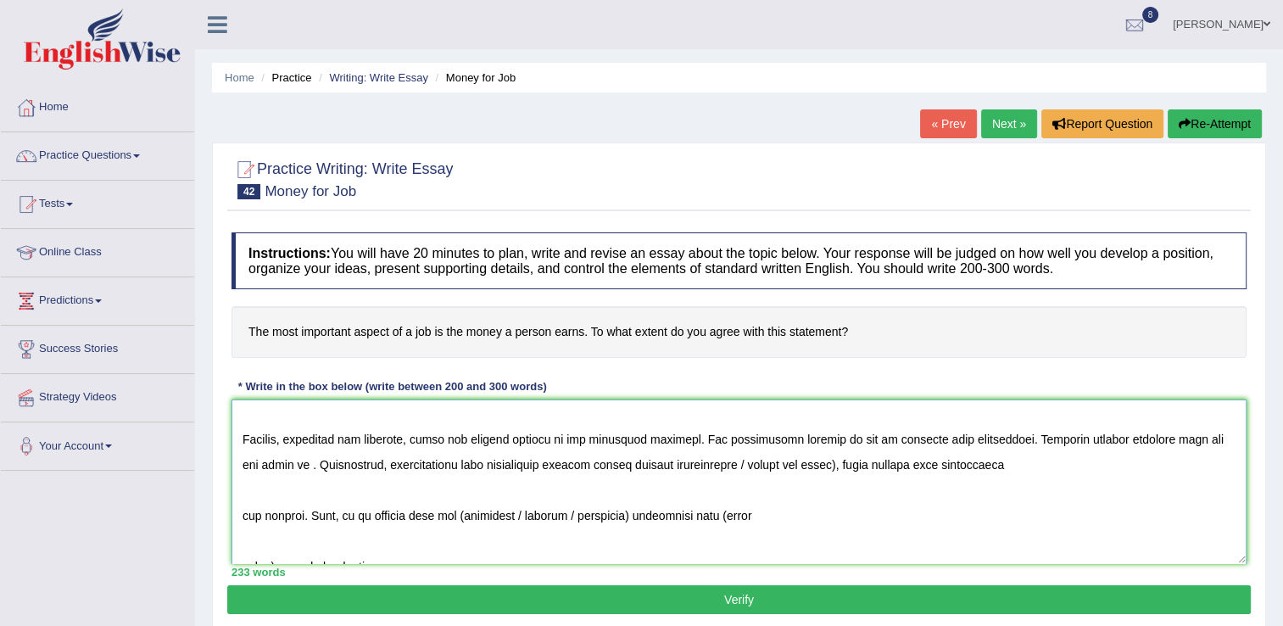
click at [828, 432] on textarea at bounding box center [738, 481] width 1015 height 164
click at [239, 491] on textarea at bounding box center [738, 481] width 1015 height 164
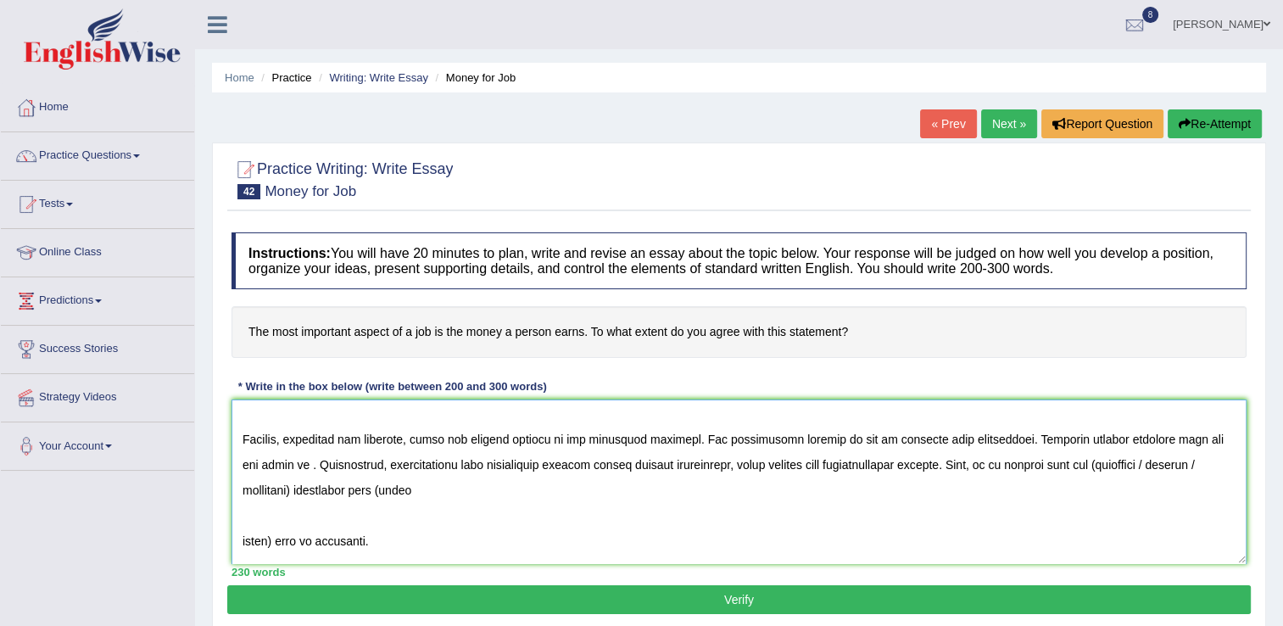
scroll to position [157, 0]
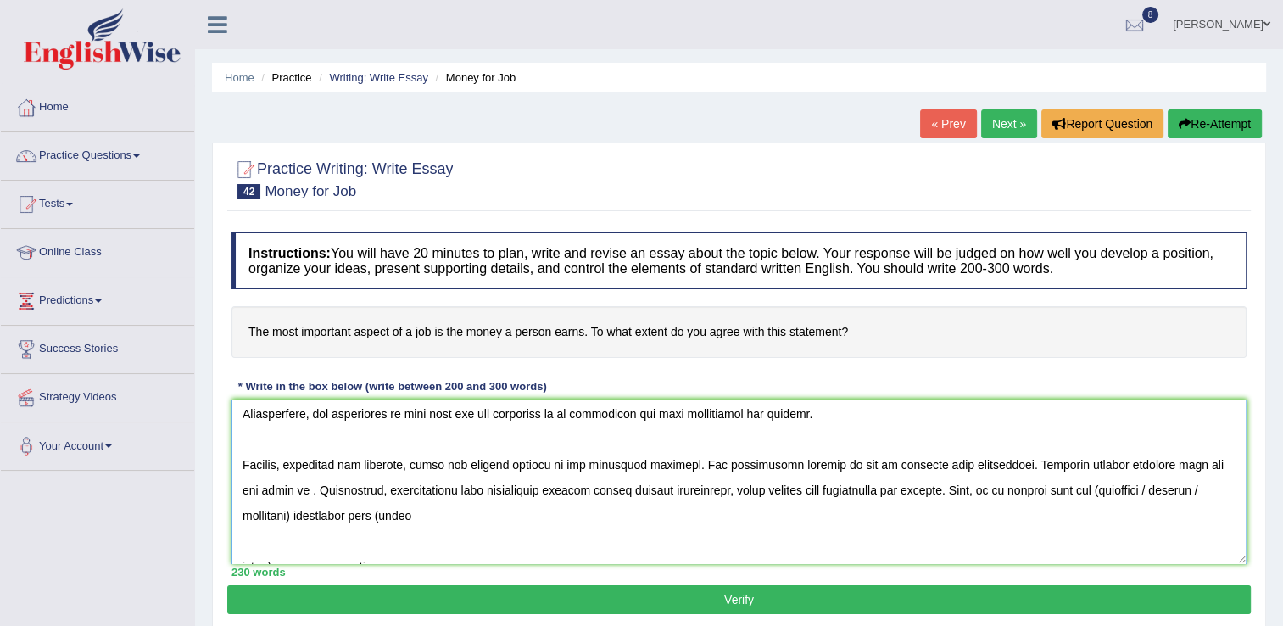
click at [1102, 462] on textarea at bounding box center [738, 481] width 1015 height 164
click at [1163, 457] on textarea at bounding box center [738, 481] width 1015 height 164
click at [1205, 463] on textarea at bounding box center [738, 481] width 1015 height 164
click at [281, 494] on textarea at bounding box center [738, 481] width 1015 height 164
click at [273, 512] on textarea at bounding box center [738, 481] width 1015 height 164
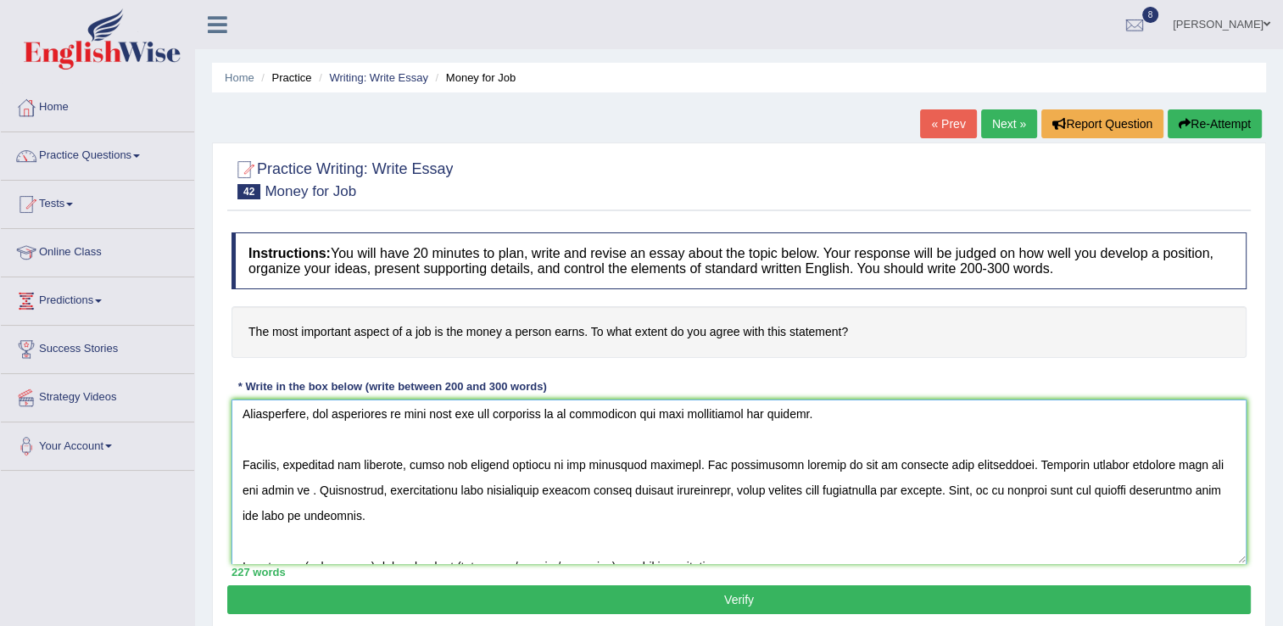
click at [381, 538] on textarea at bounding box center [738, 481] width 1015 height 164
click at [558, 538] on textarea at bounding box center [738, 481] width 1015 height 164
click at [604, 541] on textarea at bounding box center [738, 481] width 1015 height 164
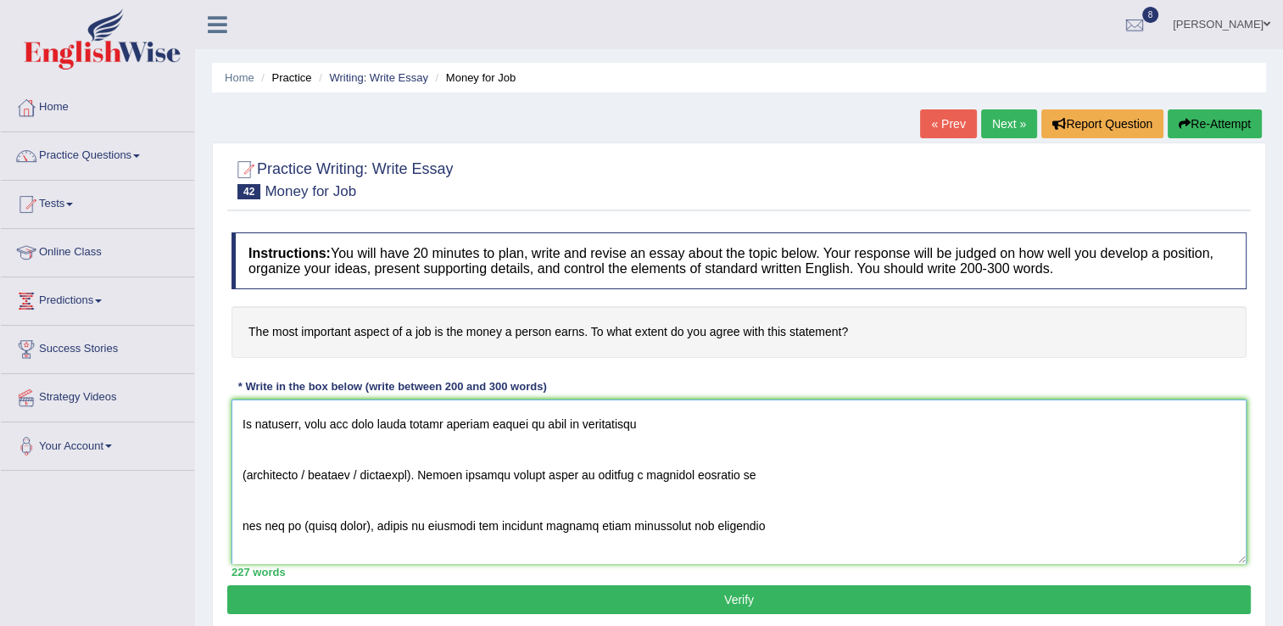
click at [313, 445] on textarea at bounding box center [738, 481] width 1015 height 164
click at [341, 446] on textarea at bounding box center [738, 481] width 1015 height 164
click at [237, 449] on textarea at bounding box center [738, 481] width 1015 height 164
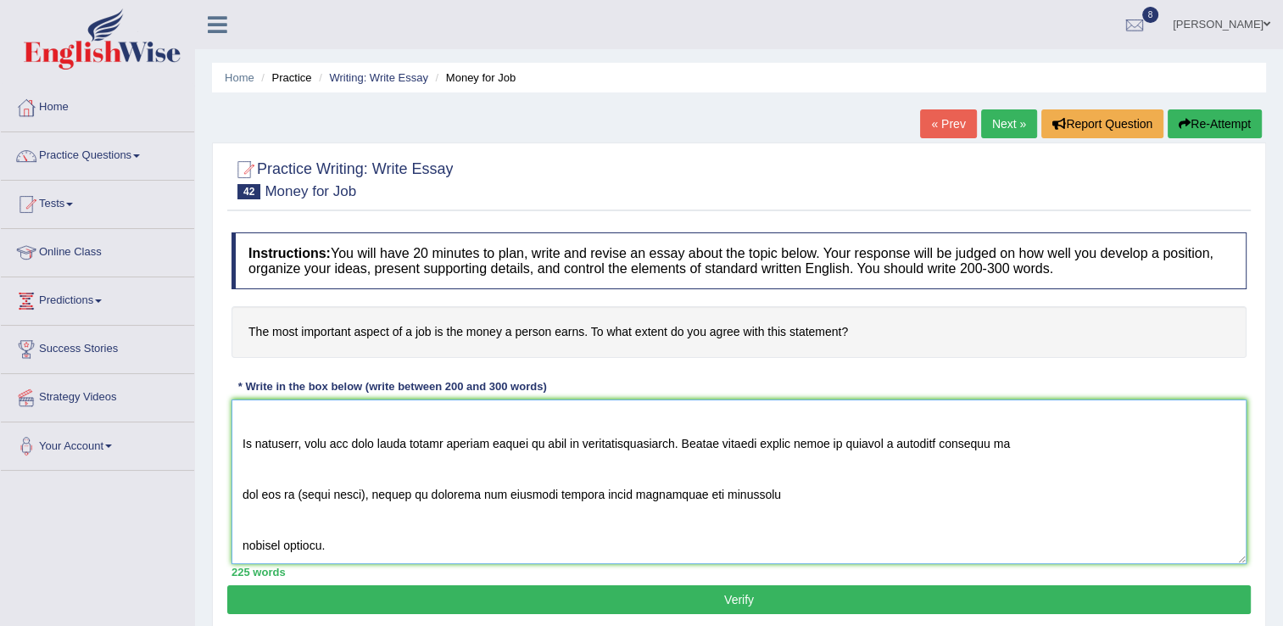
scroll to position [254, 0]
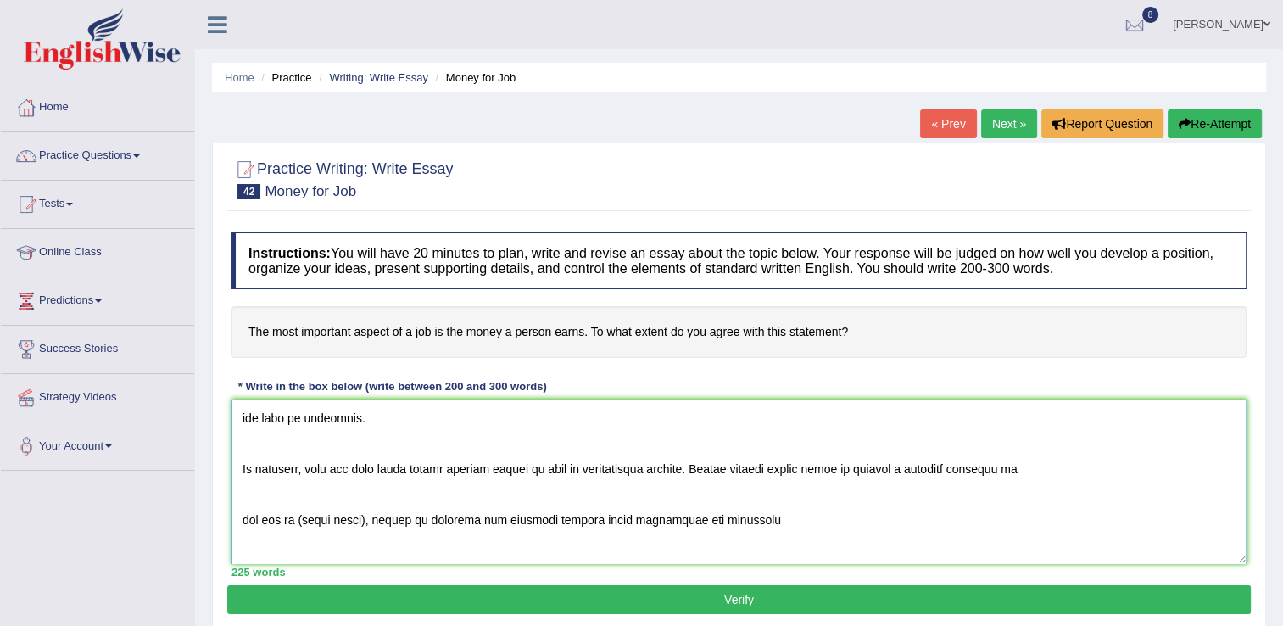
click at [240, 497] on textarea at bounding box center [738, 481] width 1015 height 164
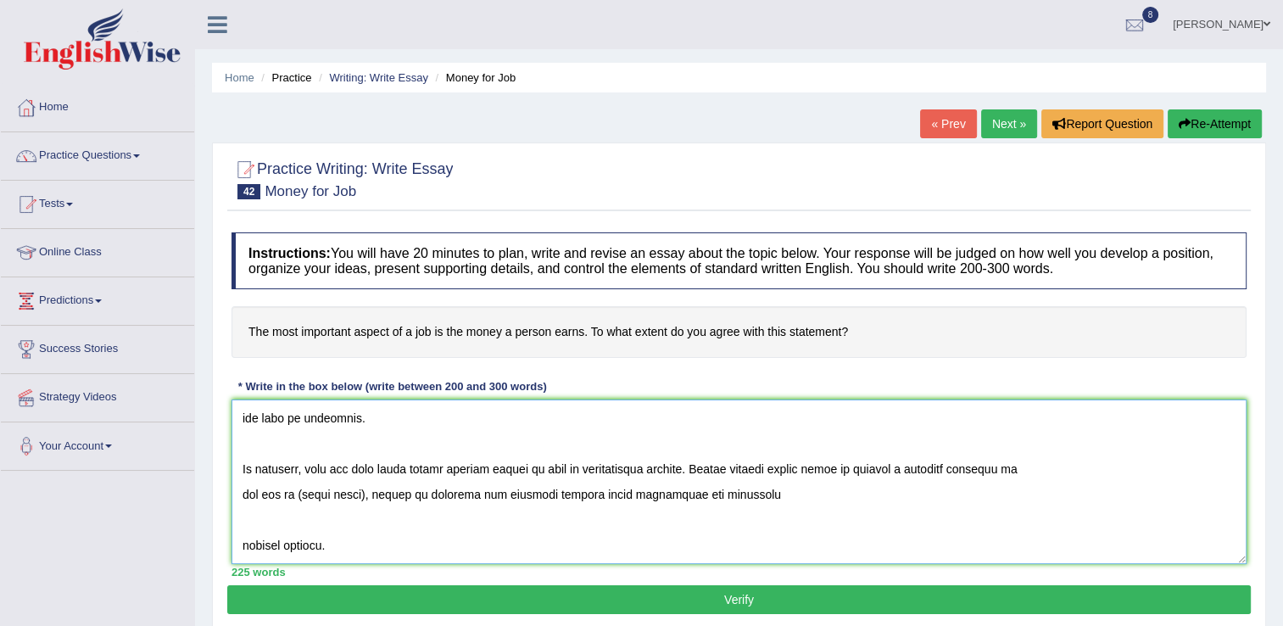
scroll to position [229, 0]
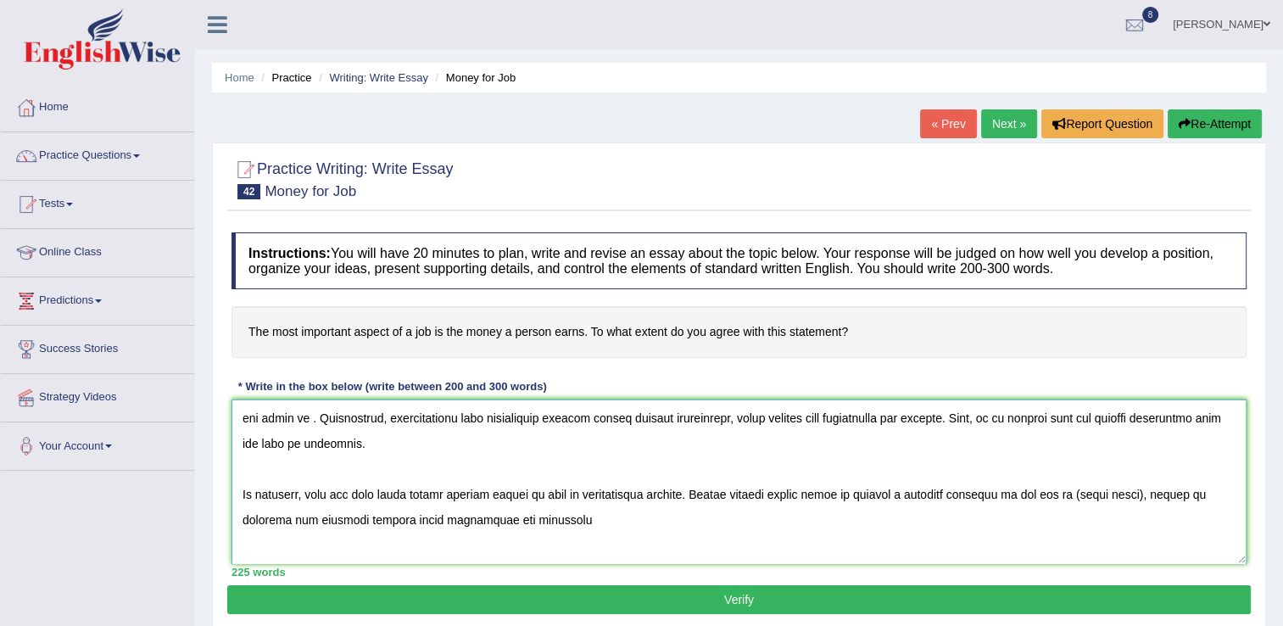
click at [1154, 464] on textarea at bounding box center [738, 481] width 1015 height 164
click at [236, 538] on textarea at bounding box center [738, 481] width 1015 height 164
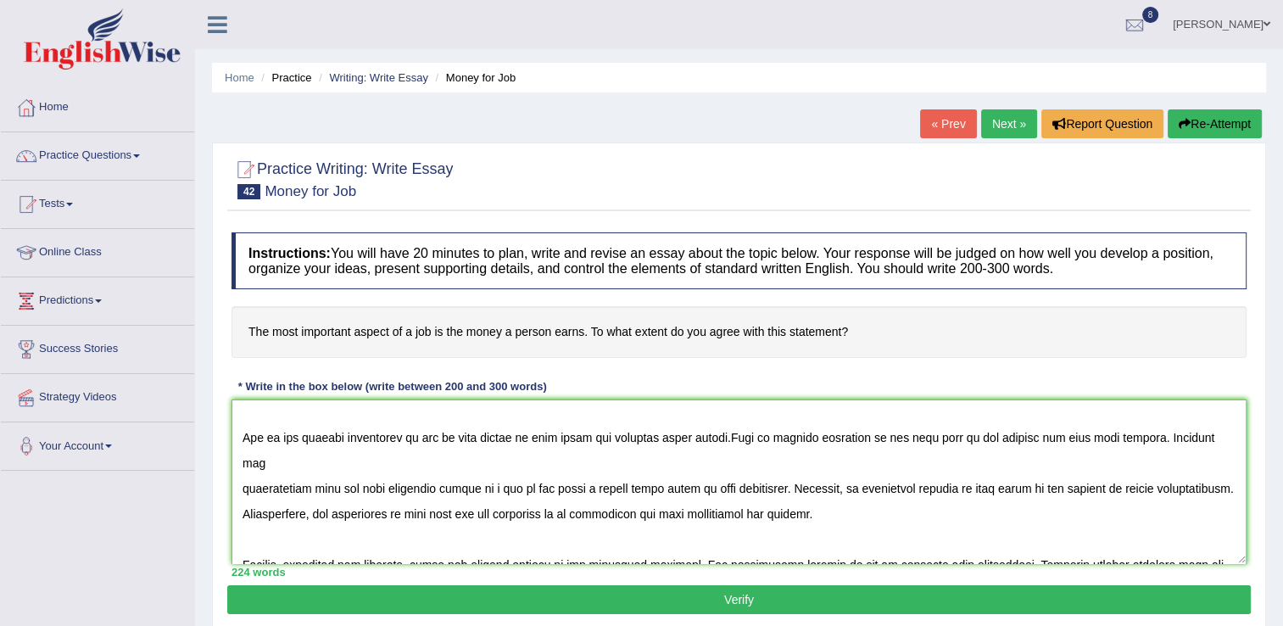
scroll to position [36, 0]
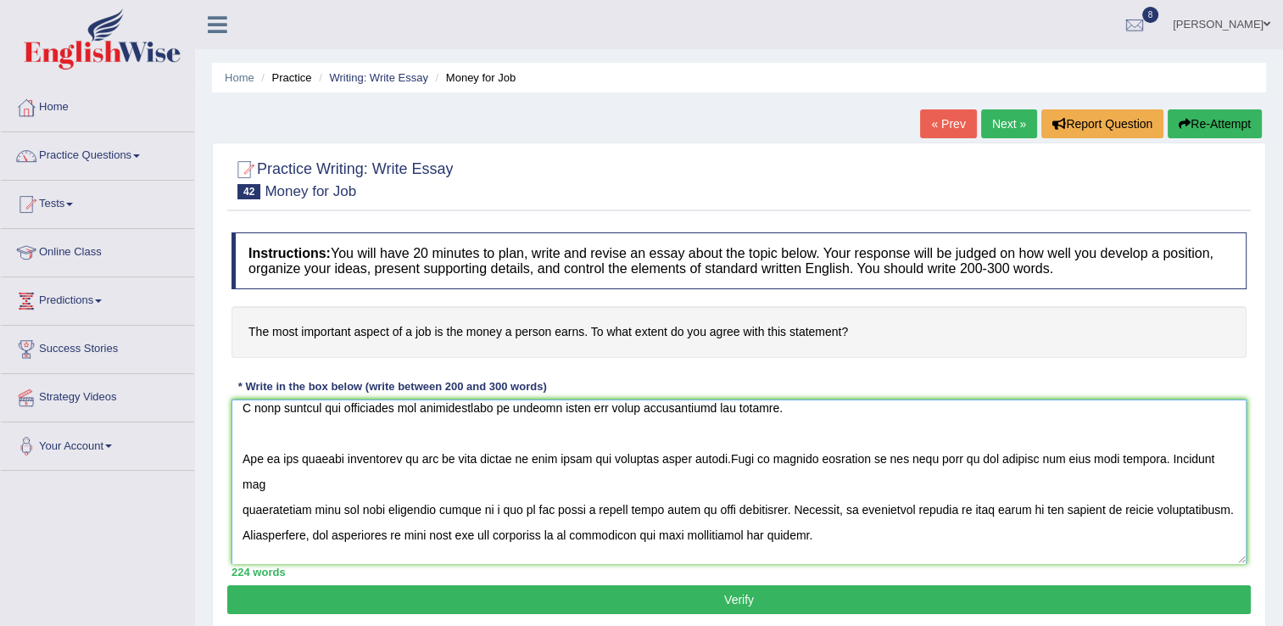
click at [1146, 522] on textarea at bounding box center [738, 481] width 1015 height 164
click at [402, 460] on textarea at bounding box center [738, 481] width 1015 height 164
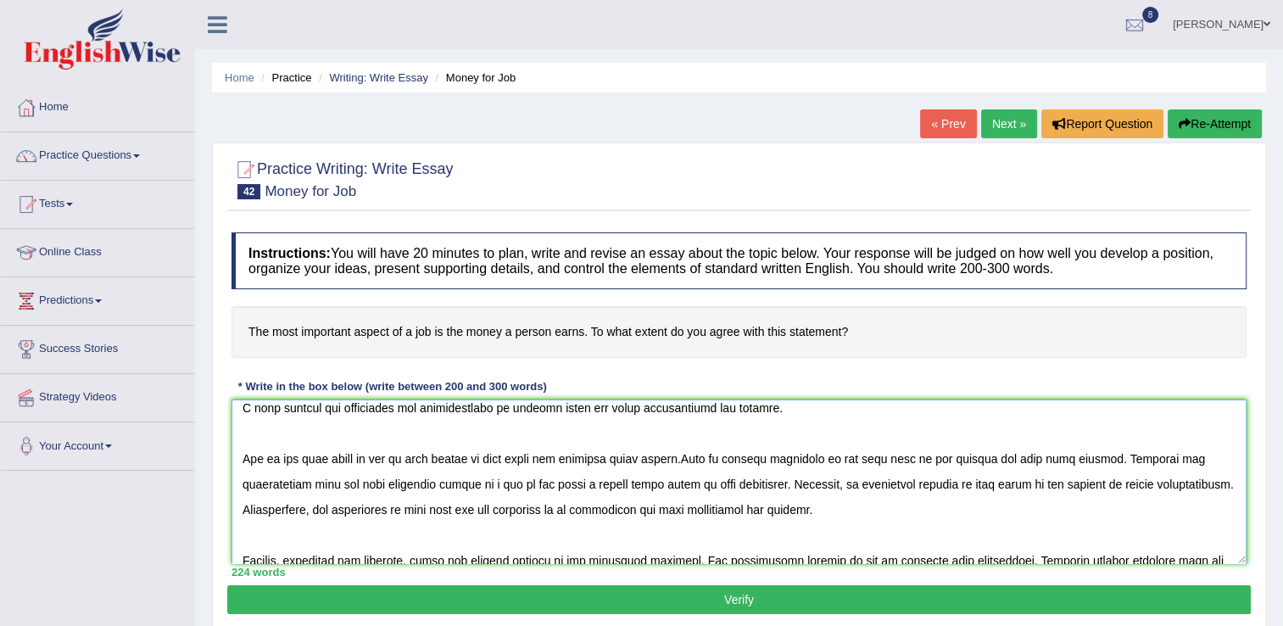
click at [691, 458] on textarea at bounding box center [738, 481] width 1015 height 164
click at [972, 483] on textarea at bounding box center [738, 481] width 1015 height 164
click at [475, 509] on textarea at bounding box center [738, 481] width 1015 height 164
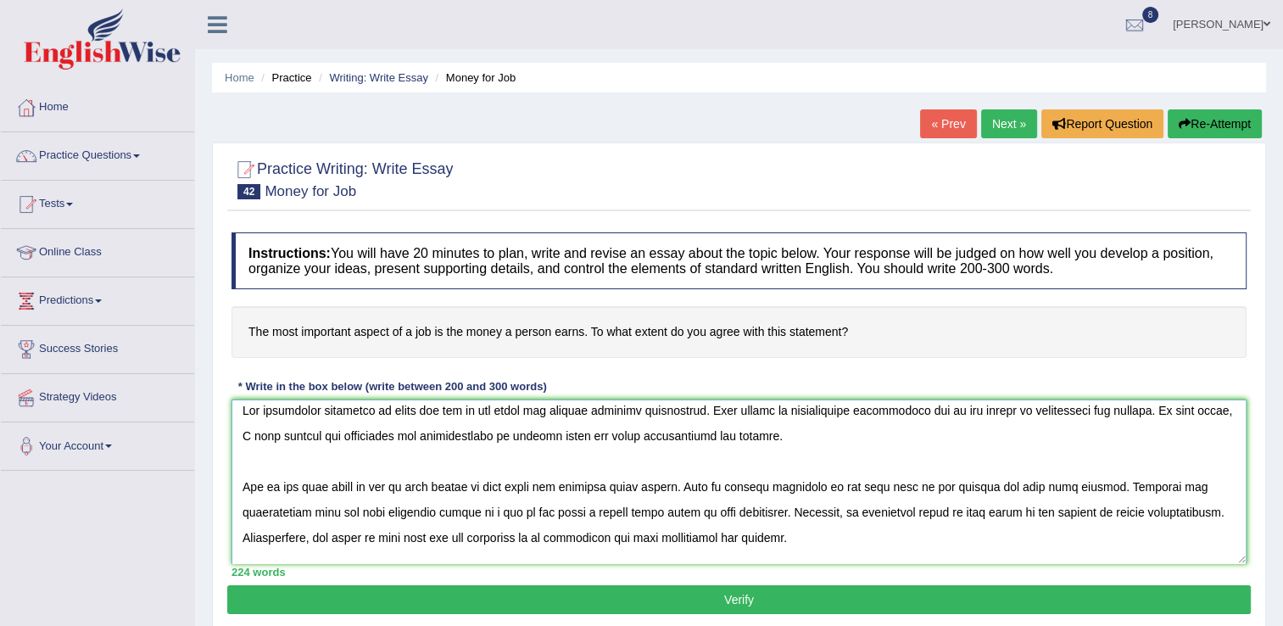
scroll to position [0, 0]
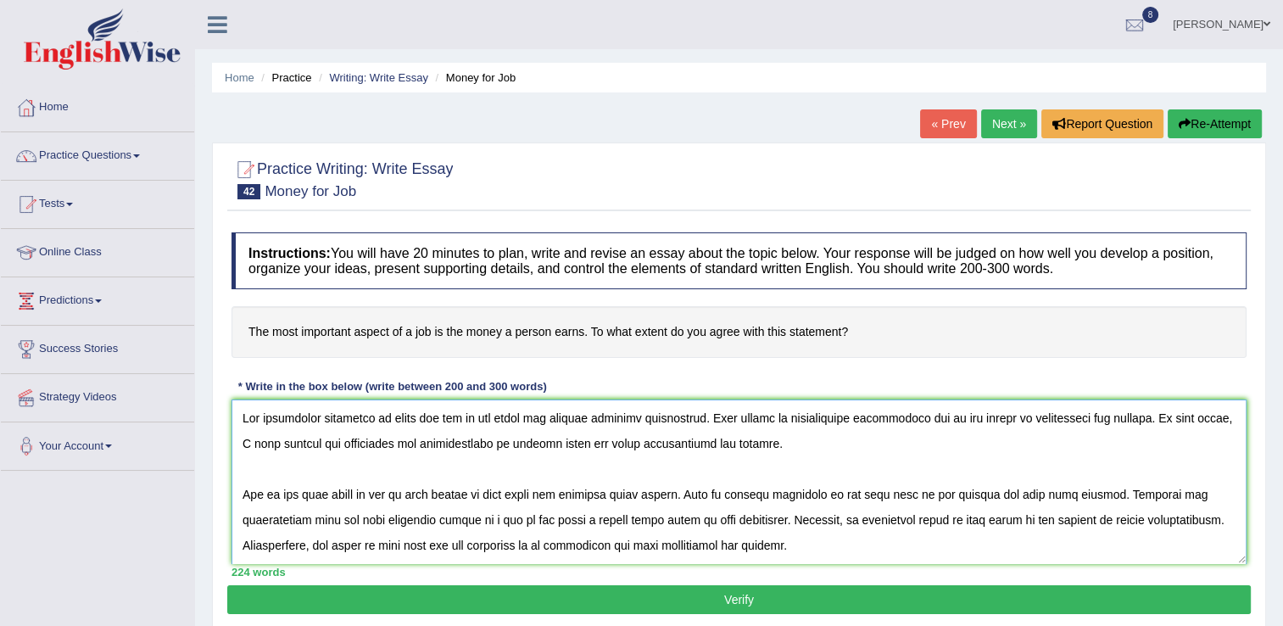
click at [493, 440] on textarea at bounding box center [738, 481] width 1015 height 164
click at [443, 419] on textarea at bounding box center [738, 481] width 1015 height 164
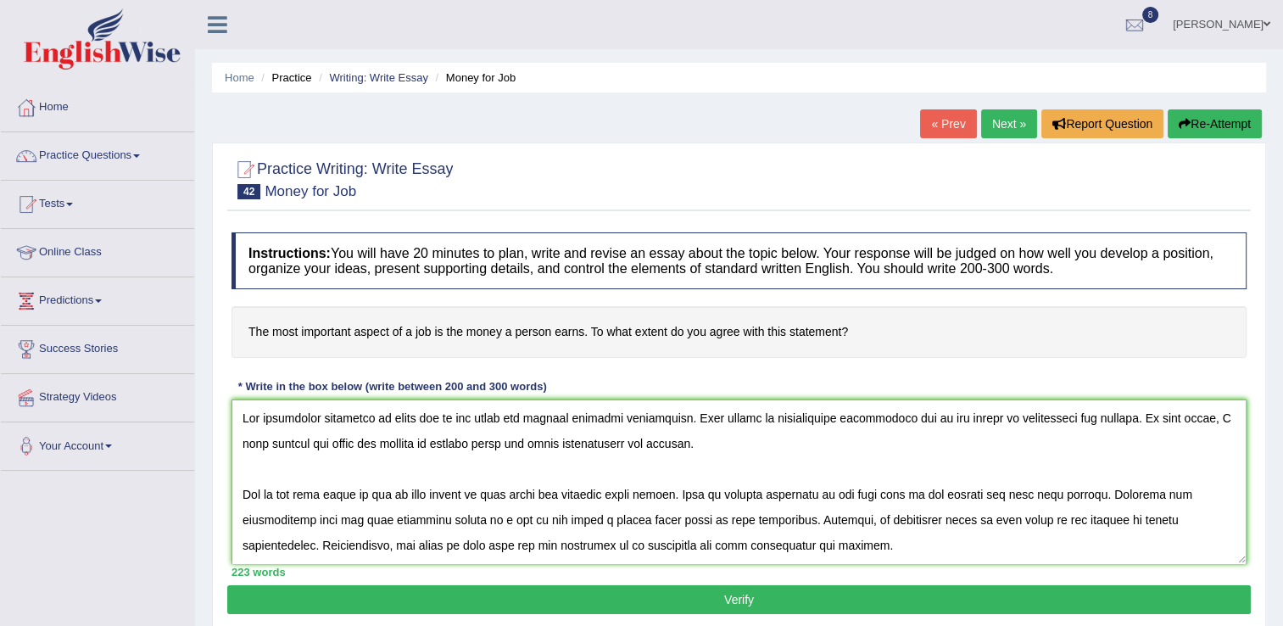
drag, startPoint x: 443, startPoint y: 419, endPoint x: 589, endPoint y: 548, distance: 194.6
click at [589, 548] on textarea at bounding box center [738, 481] width 1015 height 164
click at [722, 450] on textarea at bounding box center [738, 481] width 1015 height 164
click at [441, 416] on textarea at bounding box center [738, 481] width 1015 height 164
click at [970, 495] on textarea at bounding box center [738, 481] width 1015 height 164
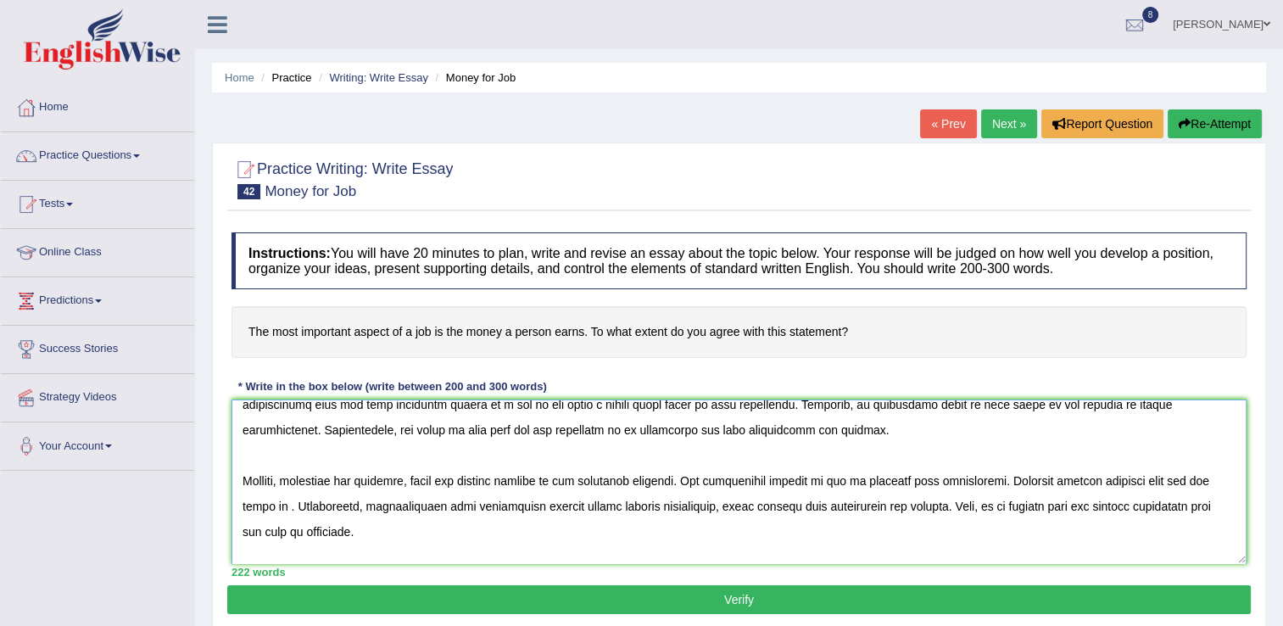
scroll to position [142, 0]
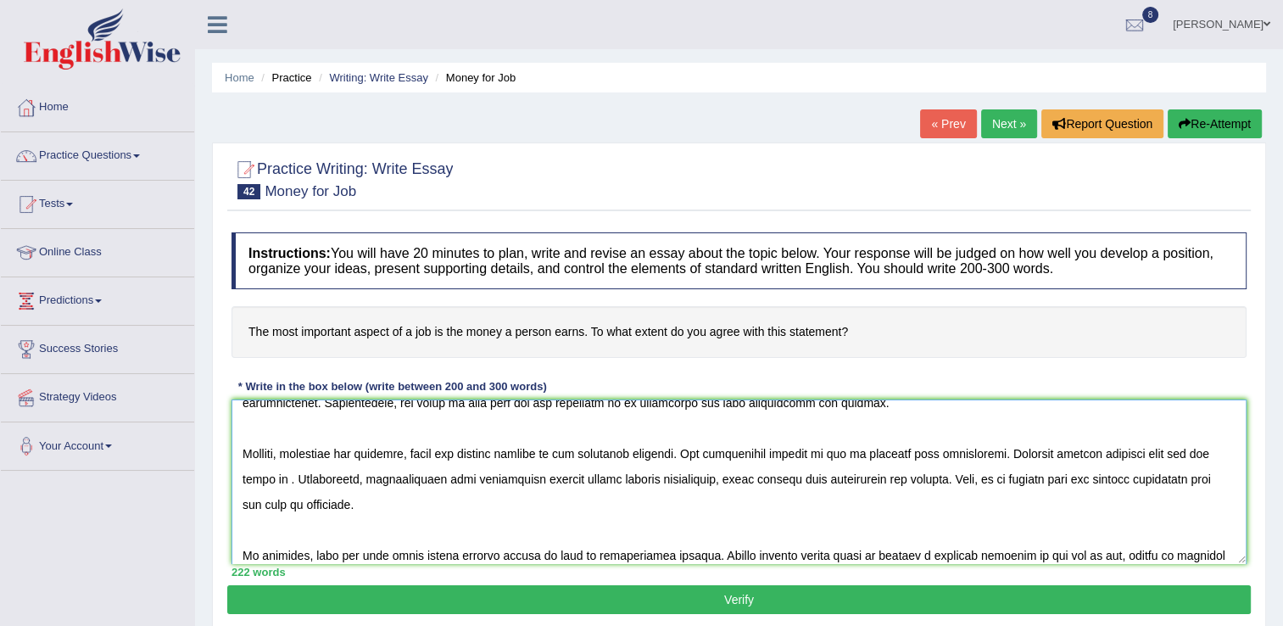
click at [284, 478] on textarea at bounding box center [738, 481] width 1015 height 164
click at [285, 480] on textarea at bounding box center [738, 481] width 1015 height 164
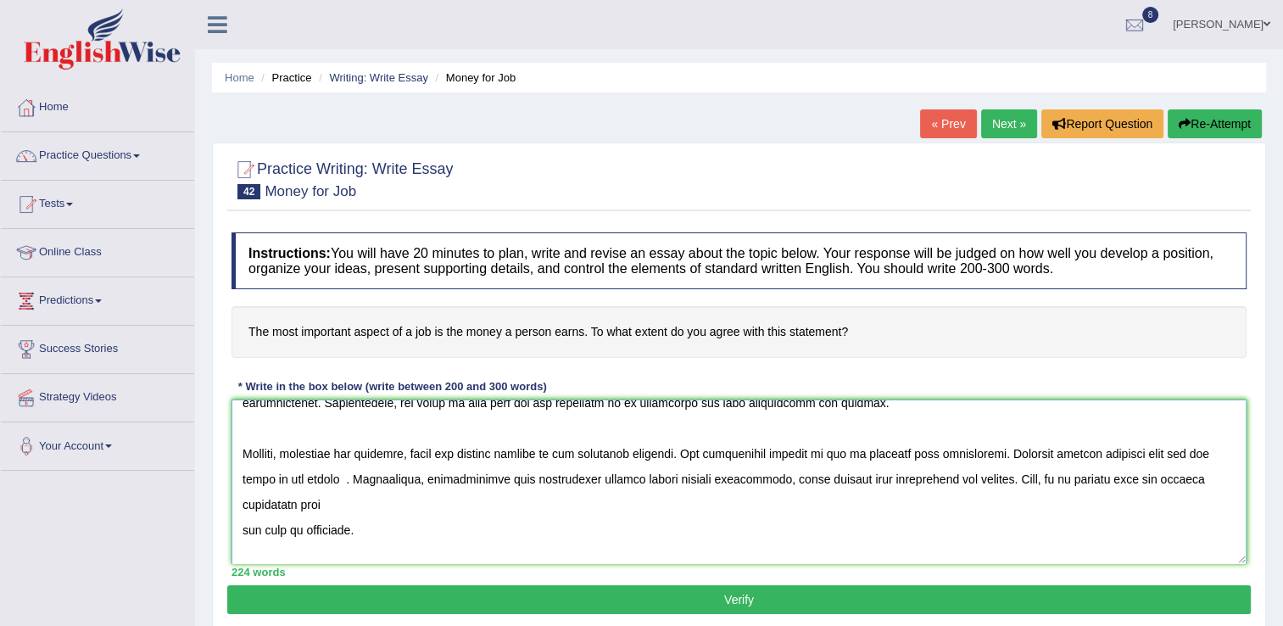
click at [346, 479] on textarea at bounding box center [738, 481] width 1015 height 164
click at [234, 530] on textarea at bounding box center [738, 481] width 1015 height 164
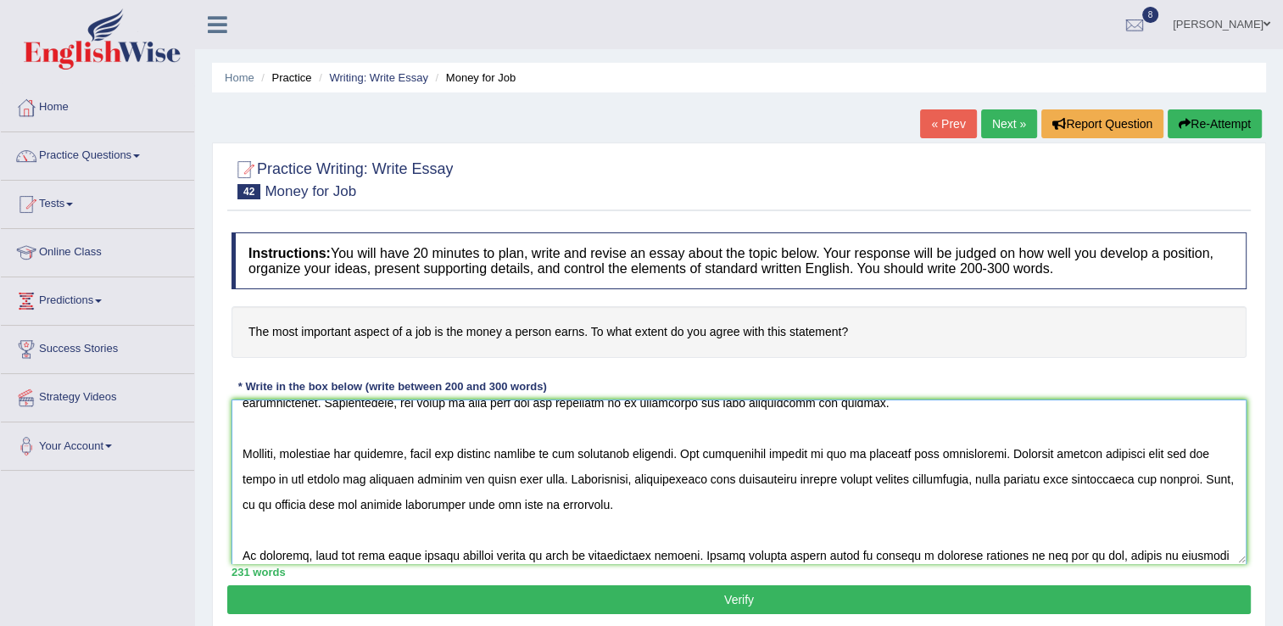
type textarea "The increasing influence of money on our lives has ignited numerous discussions…"
click at [735, 598] on button "Verify" at bounding box center [738, 599] width 1023 height 29
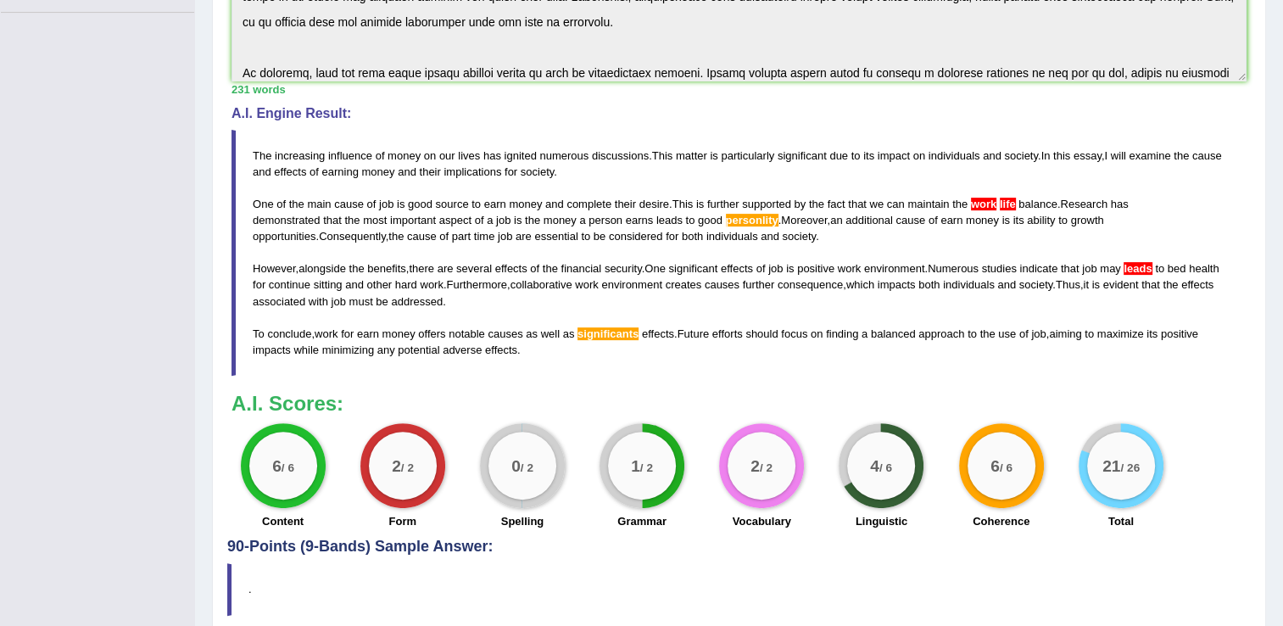
scroll to position [459, 0]
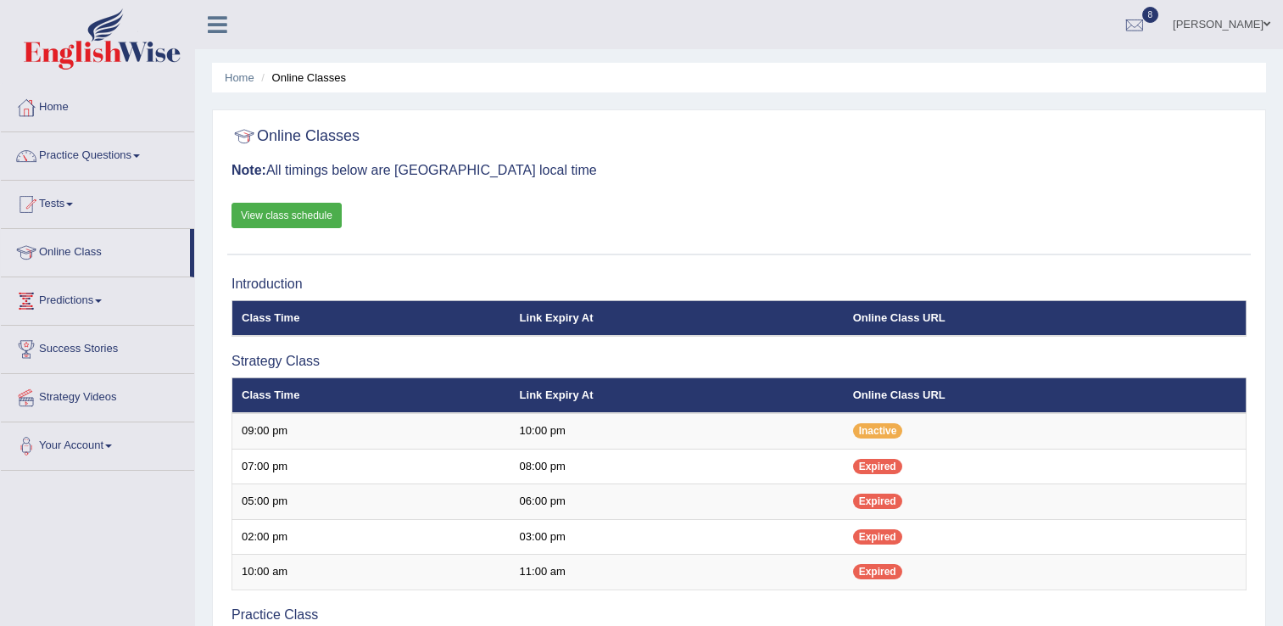
scroll to position [203, 0]
